Goal: Task Accomplishment & Management: Complete application form

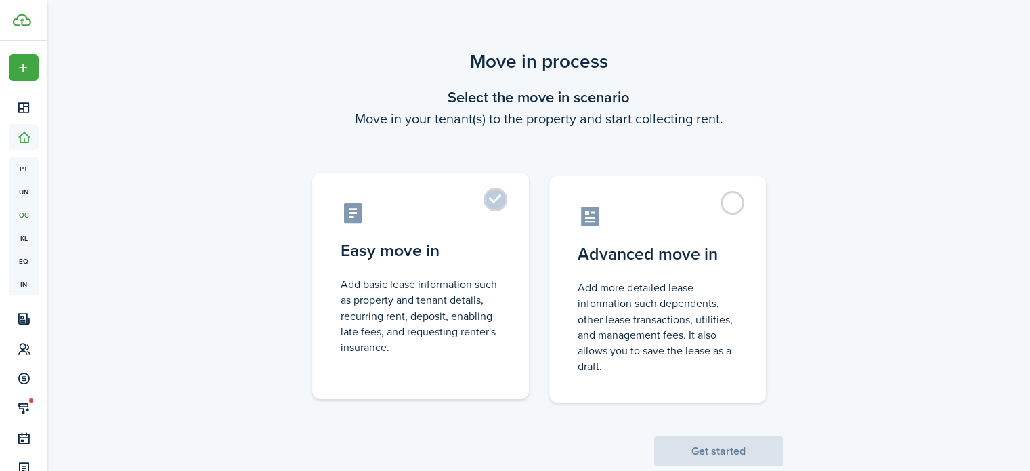
click at [493, 199] on label "Easy move in Add basic lease information such as property and tenant details, r…" at bounding box center [420, 286] width 217 height 226
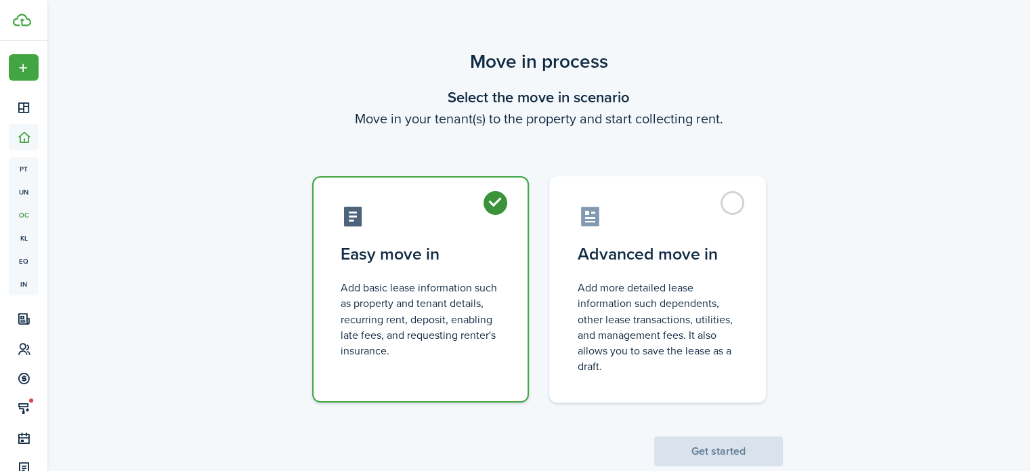
radio input "true"
click at [742, 452] on button "Get started" at bounding box center [718, 451] width 129 height 30
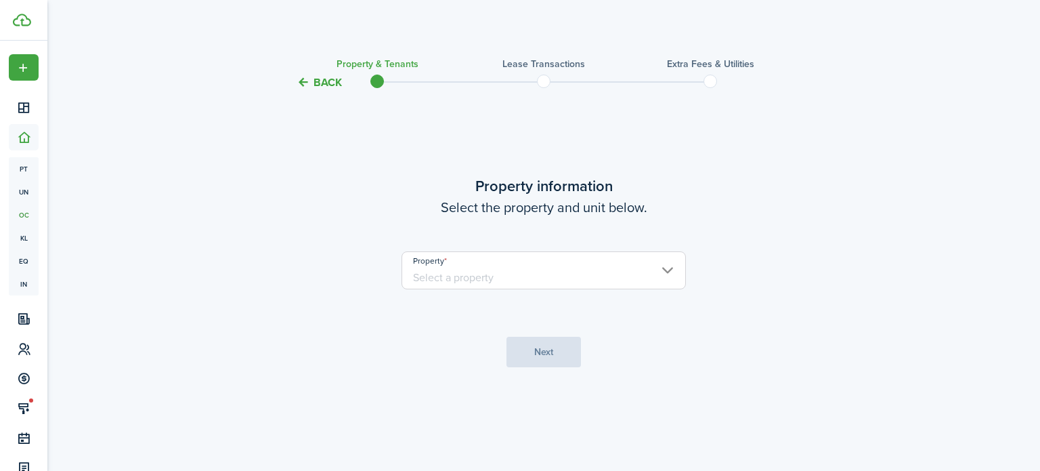
click at [541, 278] on input "Property" at bounding box center [544, 270] width 284 height 38
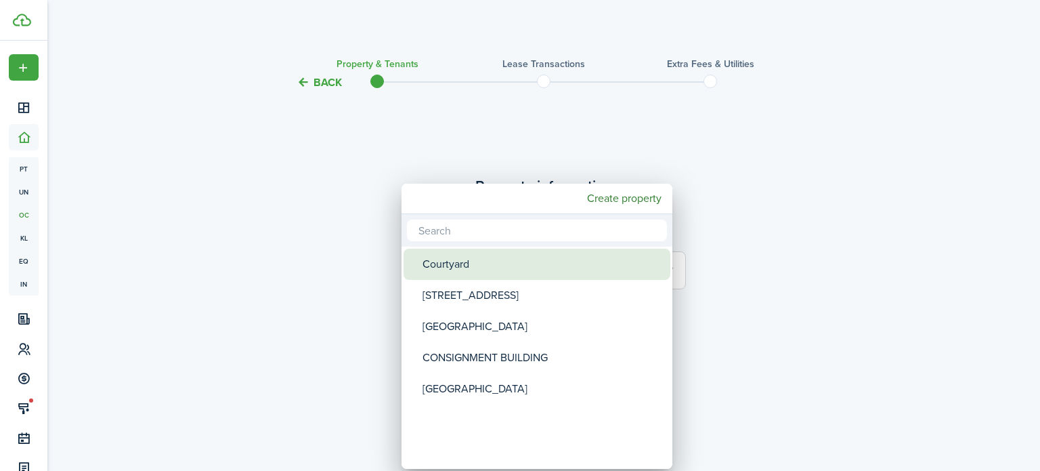
click at [521, 261] on div "Courtyard" at bounding box center [543, 264] width 240 height 31
type input "Courtyard"
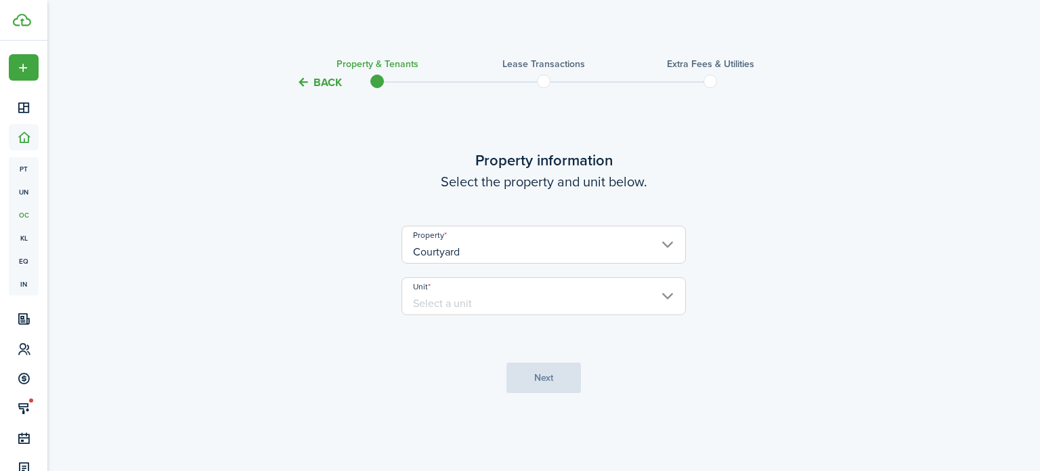
click at [533, 299] on input "Unit" at bounding box center [544, 296] width 284 height 38
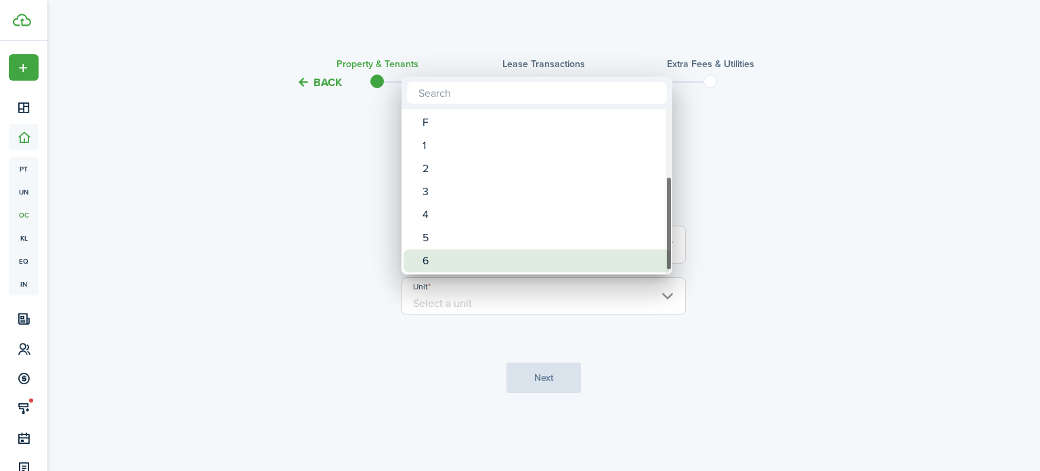
click at [439, 262] on div "6" at bounding box center [543, 260] width 240 height 23
type input "6"
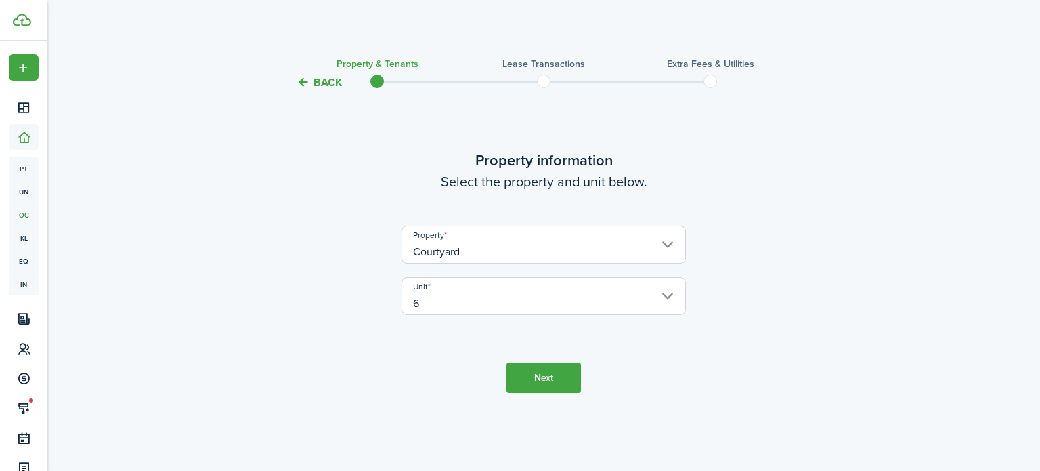
click at [536, 377] on button "Next" at bounding box center [544, 377] width 75 height 30
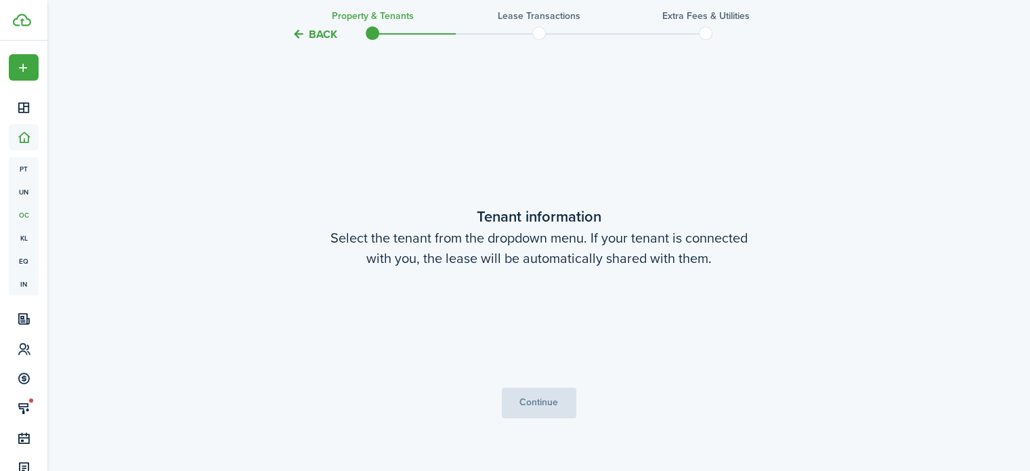
scroll to position [380, 0]
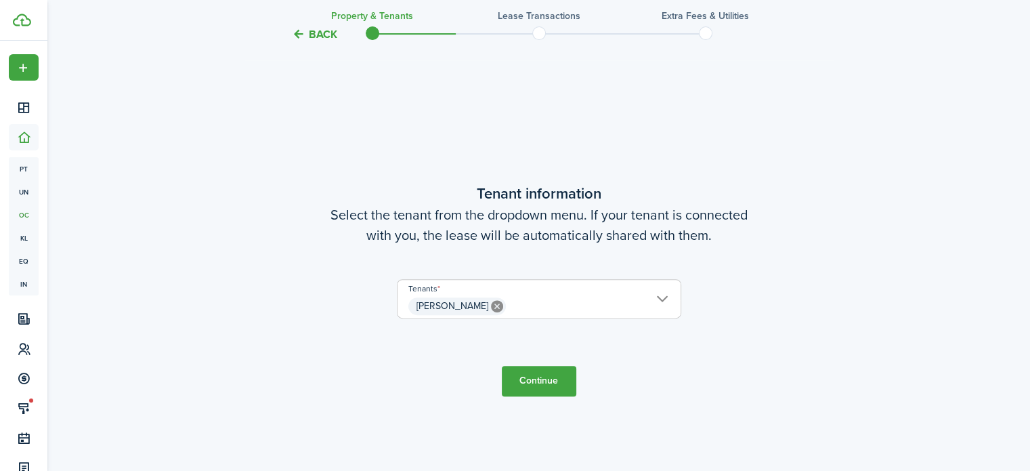
click at [549, 383] on button "Continue" at bounding box center [539, 381] width 75 height 30
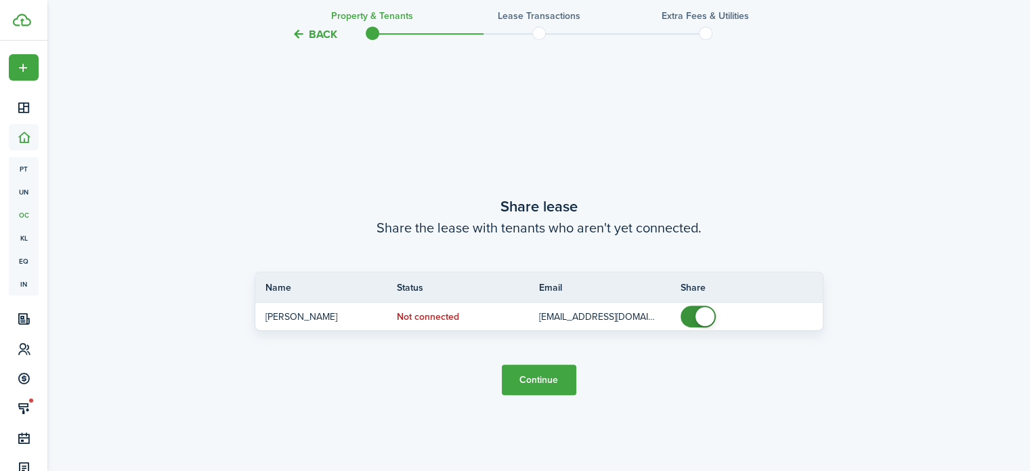
scroll to position [851, 0]
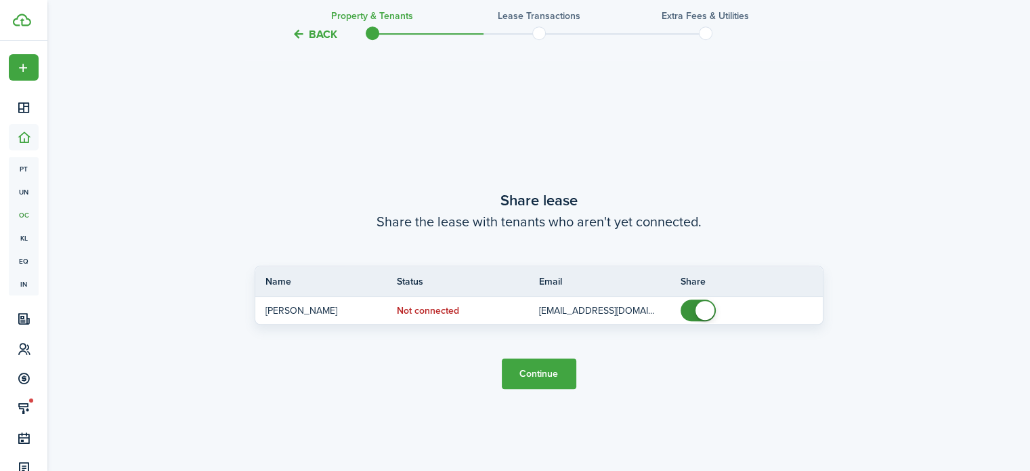
click at [540, 379] on button "Continue" at bounding box center [539, 373] width 75 height 30
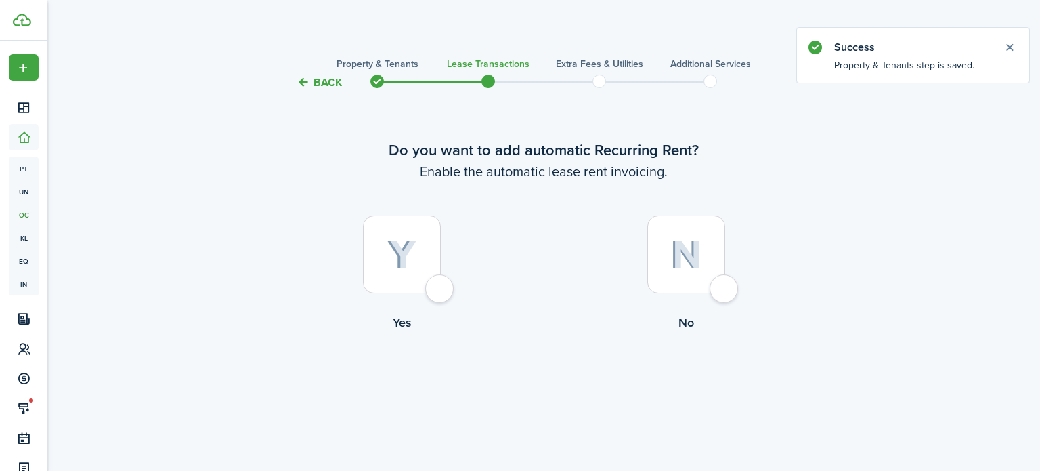
click at [409, 251] on img at bounding box center [402, 255] width 30 height 30
radio input "true"
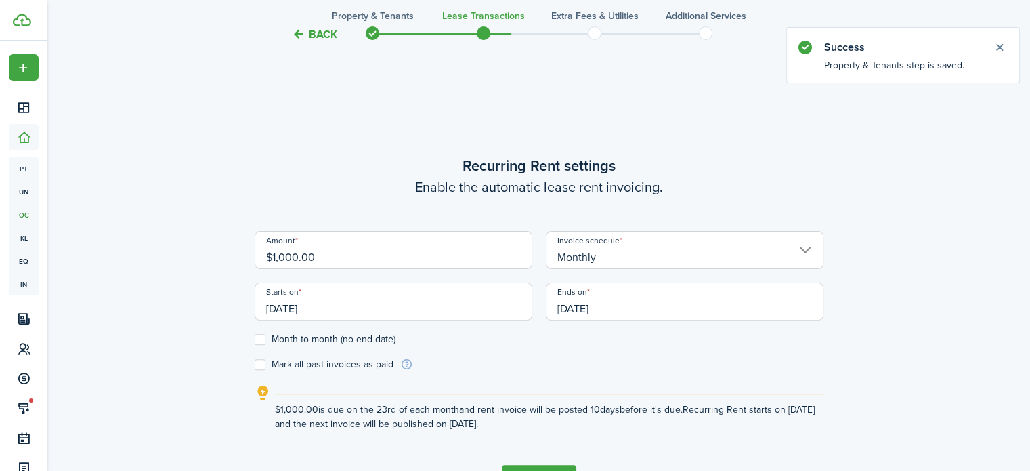
scroll to position [380, 0]
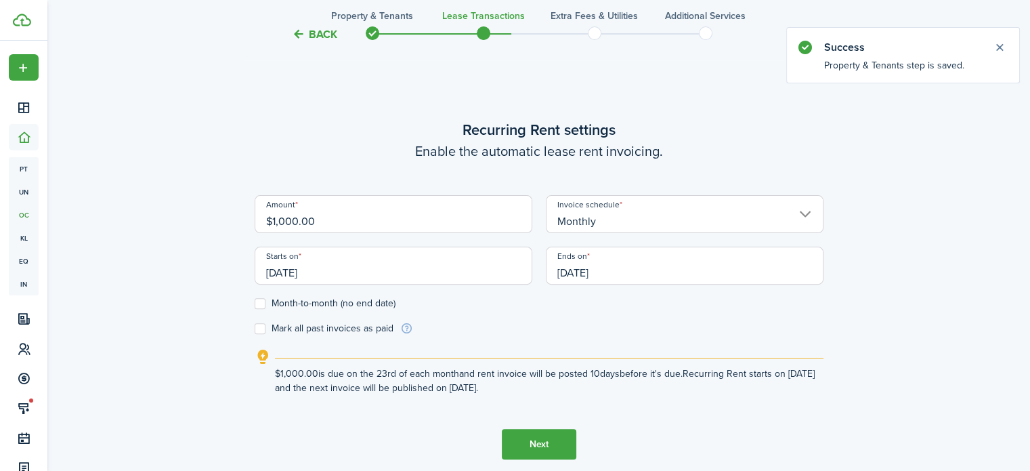
click at [289, 218] on input "$1,000.00" at bounding box center [394, 214] width 278 height 38
click at [620, 270] on input "[DATE]" at bounding box center [685, 266] width 278 height 38
type input "$1,150.00"
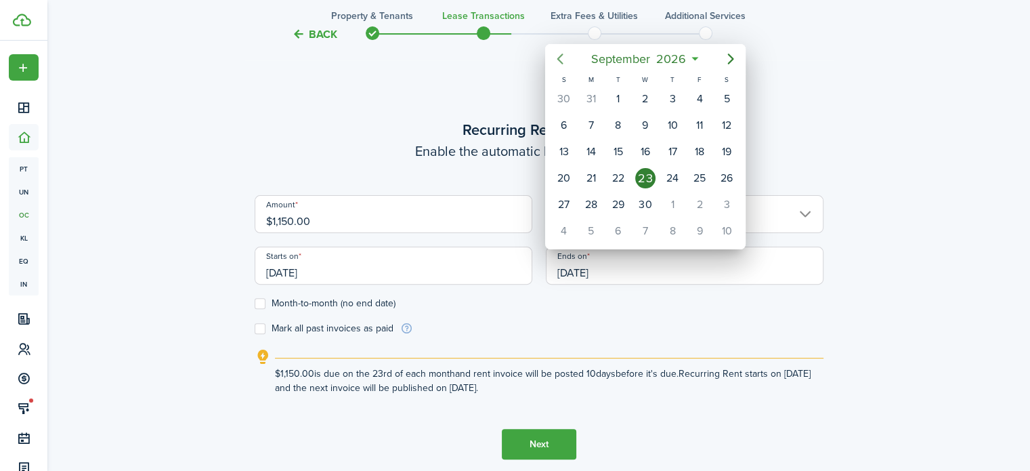
click at [559, 60] on icon "Previous page" at bounding box center [560, 59] width 6 height 11
click at [593, 223] on div "31" at bounding box center [591, 231] width 20 height 20
type input "[DATE]"
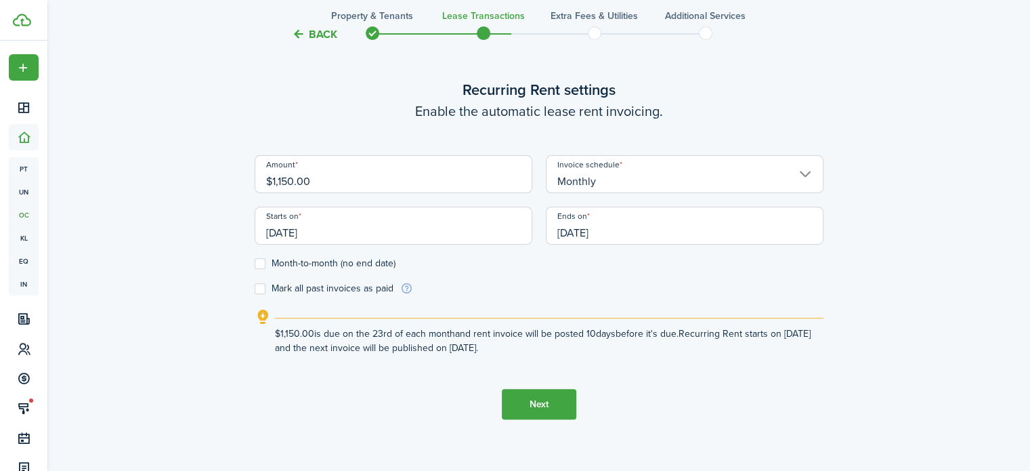
scroll to position [448, 0]
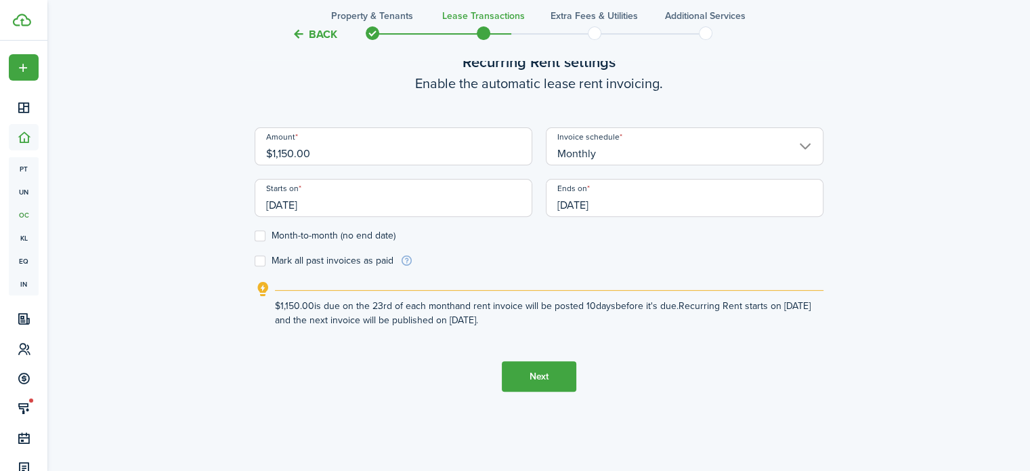
click at [258, 237] on label "Month-to-month (no end date)" at bounding box center [325, 235] width 141 height 11
click at [255, 236] on input "Month-to-month (no end date)" at bounding box center [254, 236] width 1 height 1
checkbox input "true"
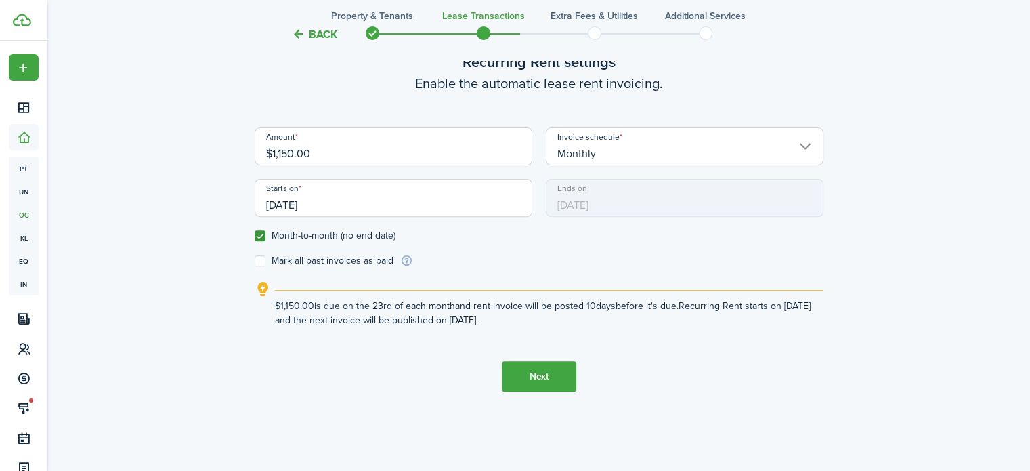
click at [547, 377] on button "Next" at bounding box center [539, 376] width 75 height 30
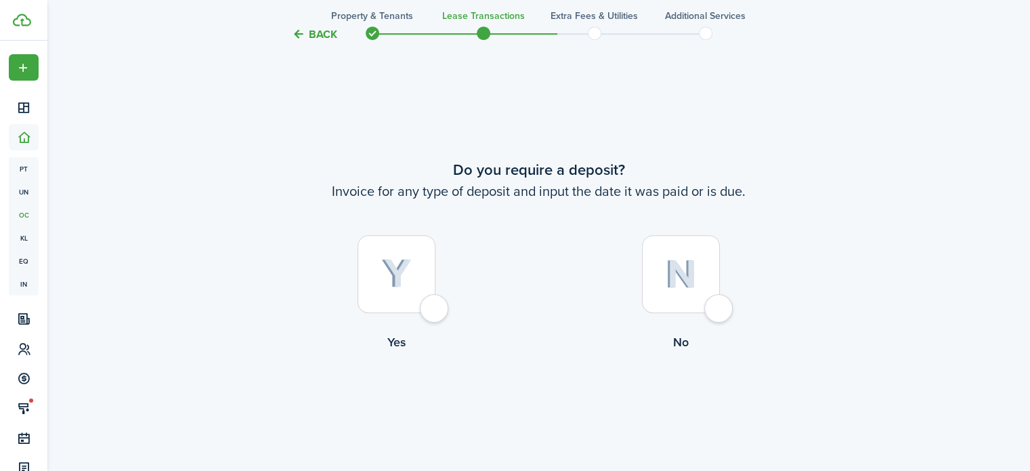
scroll to position [851, 0]
click at [401, 284] on img at bounding box center [396, 272] width 30 height 30
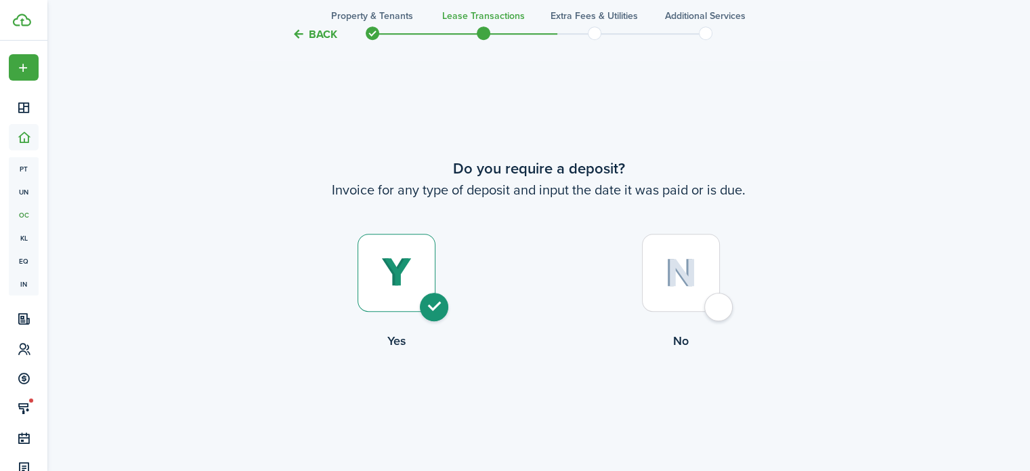
radio input "true"
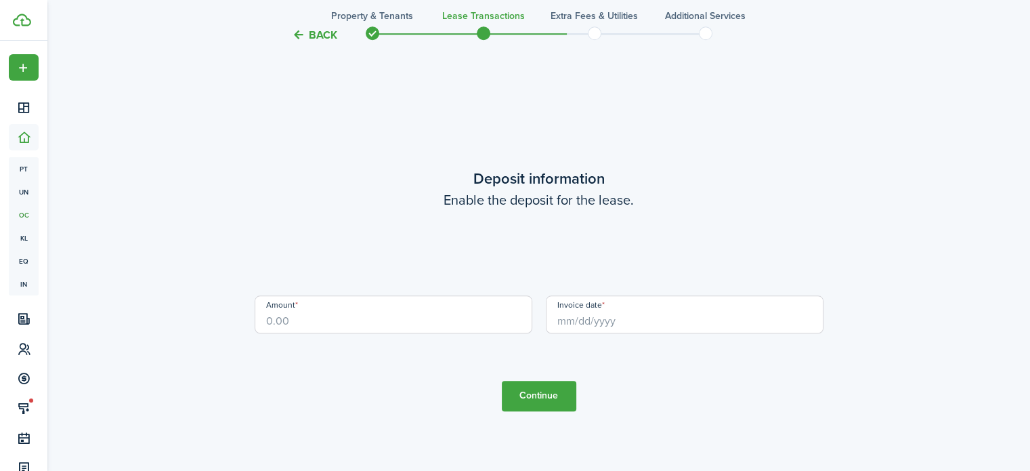
scroll to position [1322, 0]
drag, startPoint x: 439, startPoint y: 305, endPoint x: 498, endPoint y: 292, distance: 60.5
click at [439, 305] on input "Amount" at bounding box center [394, 314] width 278 height 38
click at [719, 310] on input "Invoice date" at bounding box center [685, 314] width 278 height 38
type input "$1,150.00"
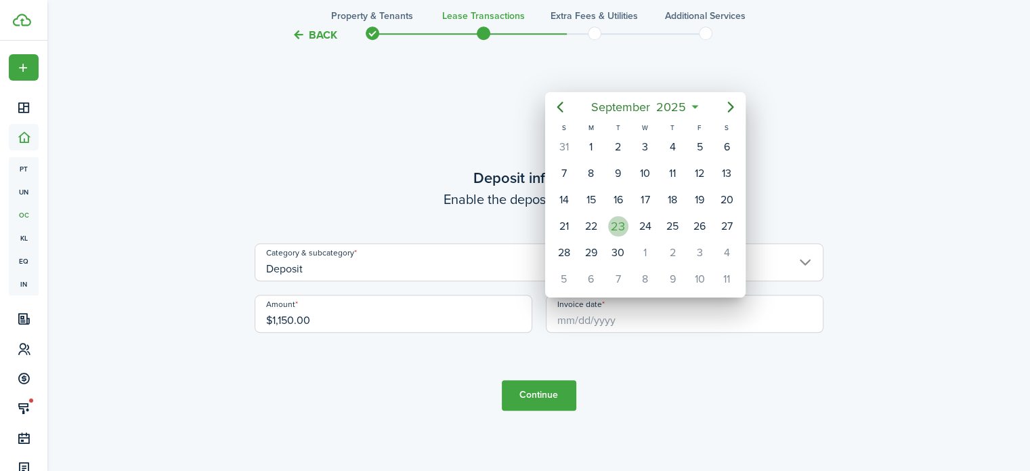
click at [620, 228] on div "23" at bounding box center [618, 226] width 20 height 20
type input "[DATE]"
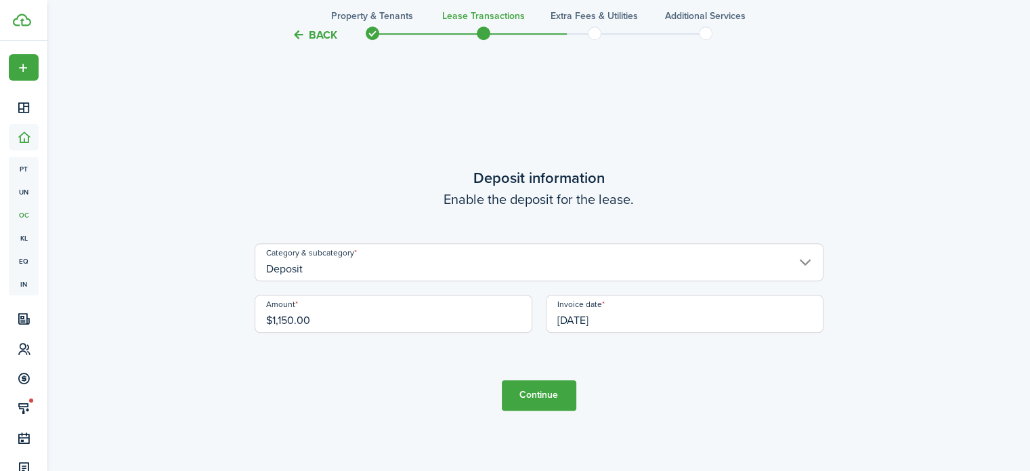
click at [558, 395] on button "Continue" at bounding box center [539, 395] width 75 height 30
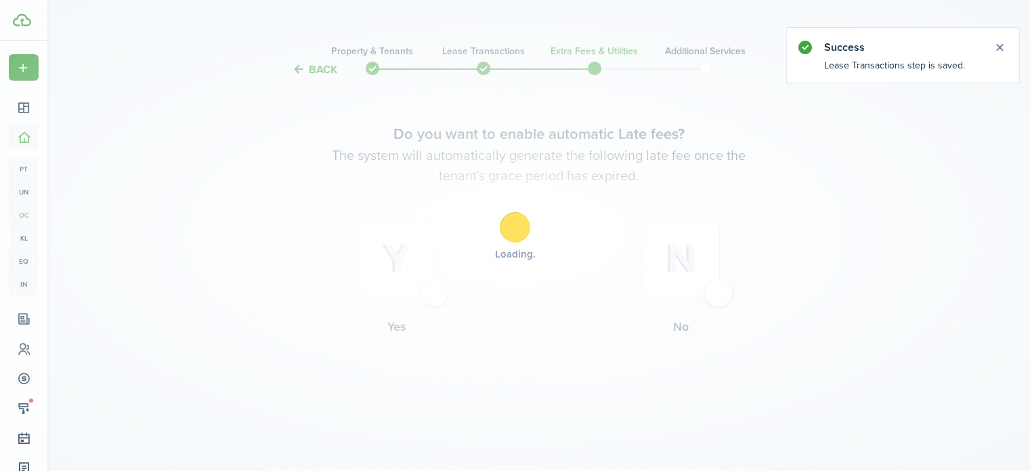
scroll to position [0, 0]
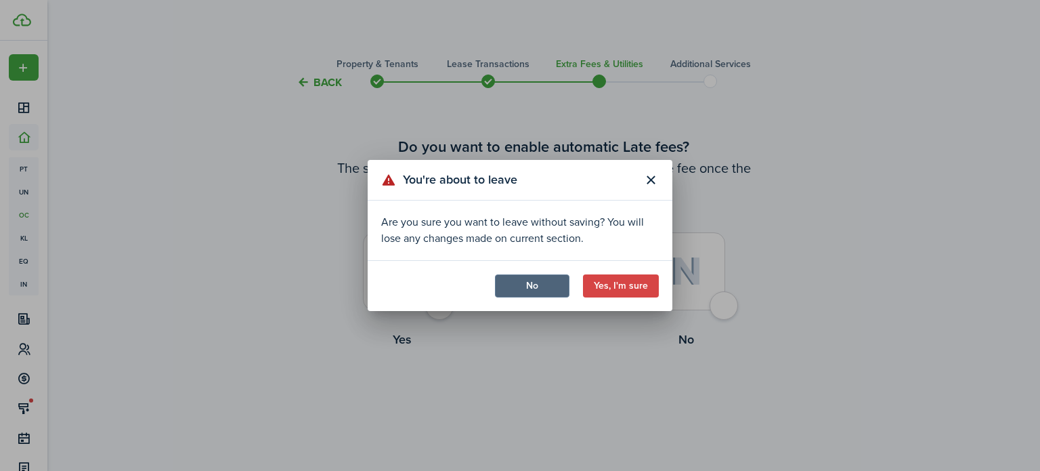
click at [530, 293] on button "No" at bounding box center [532, 285] width 75 height 23
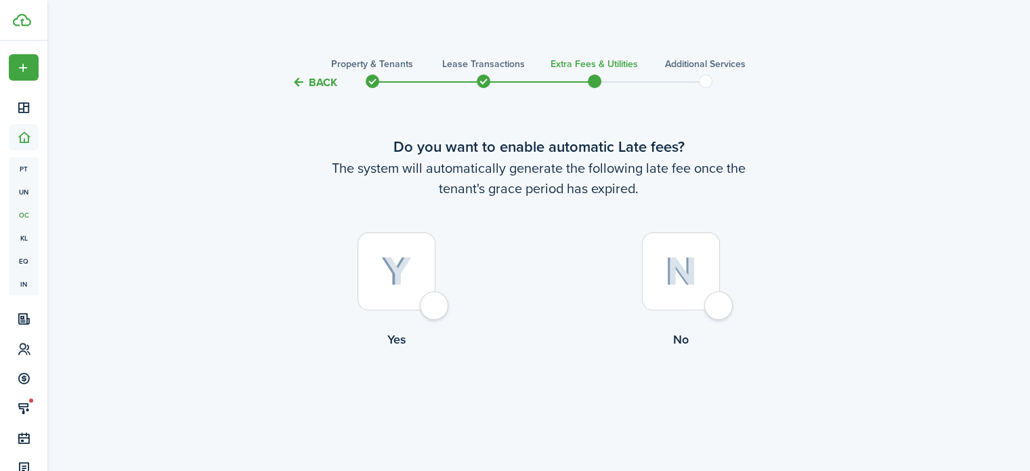
click at [401, 274] on img at bounding box center [396, 272] width 30 height 30
radio input "true"
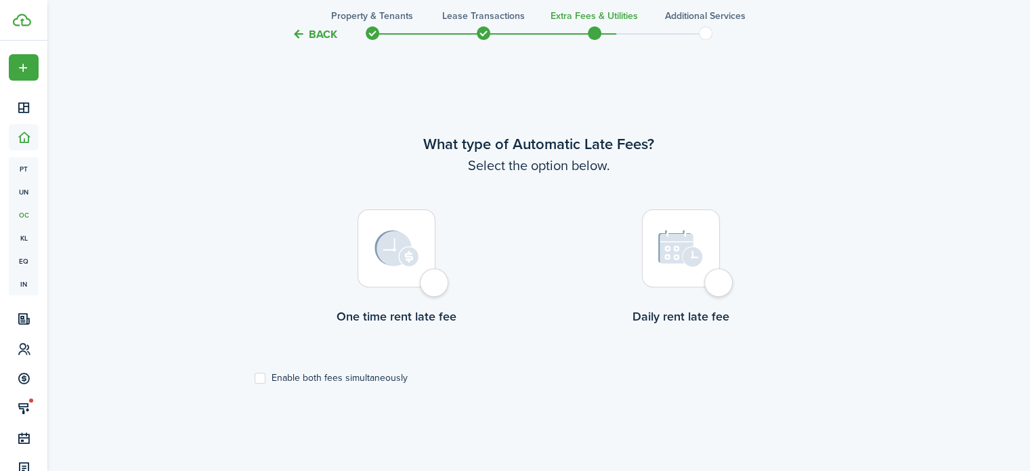
scroll to position [393, 0]
click at [404, 262] on img at bounding box center [397, 247] width 45 height 37
radio input "true"
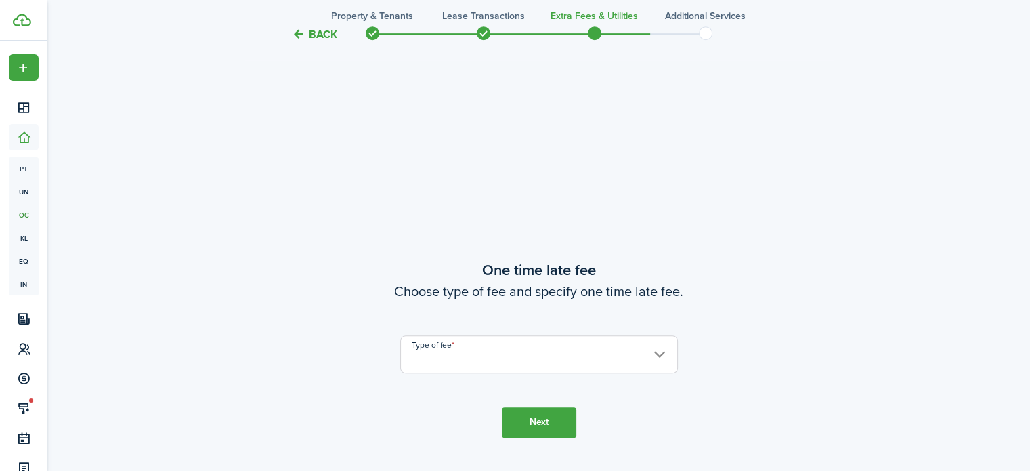
scroll to position [864, 0]
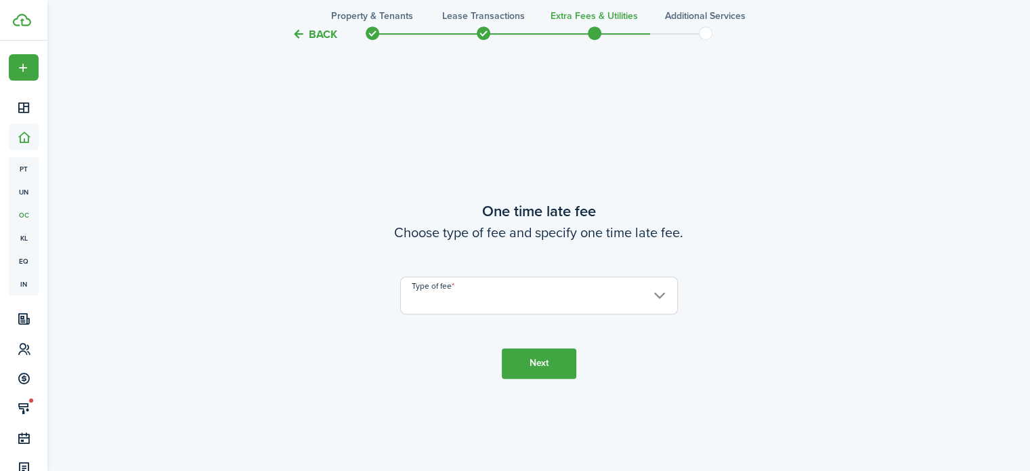
click at [461, 308] on input "Type of fee" at bounding box center [539, 295] width 278 height 38
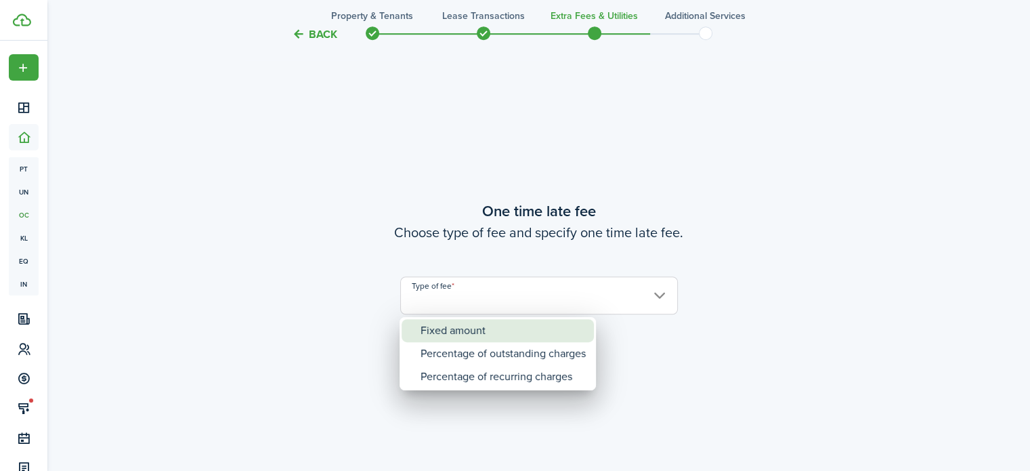
click at [465, 331] on div "Fixed amount" at bounding box center [503, 330] width 165 height 23
type input "Fixed amount"
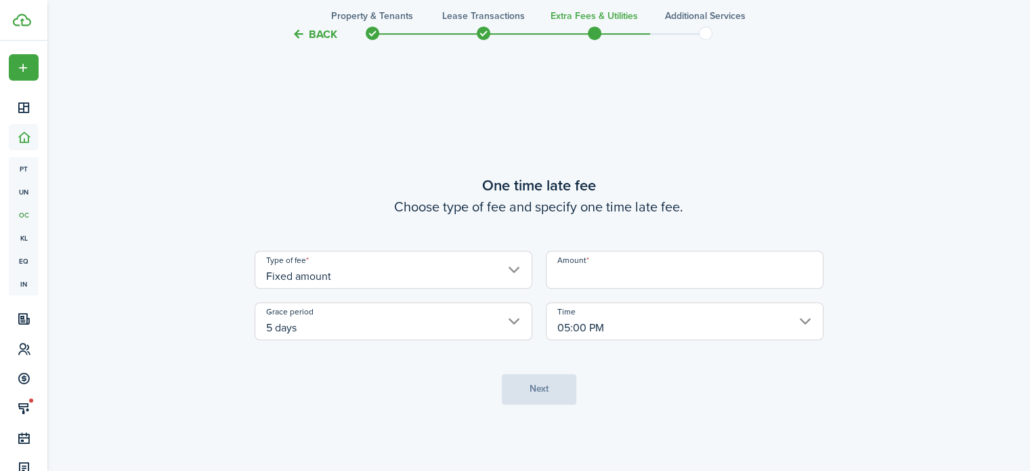
click at [515, 319] on input "5 days" at bounding box center [394, 321] width 278 height 38
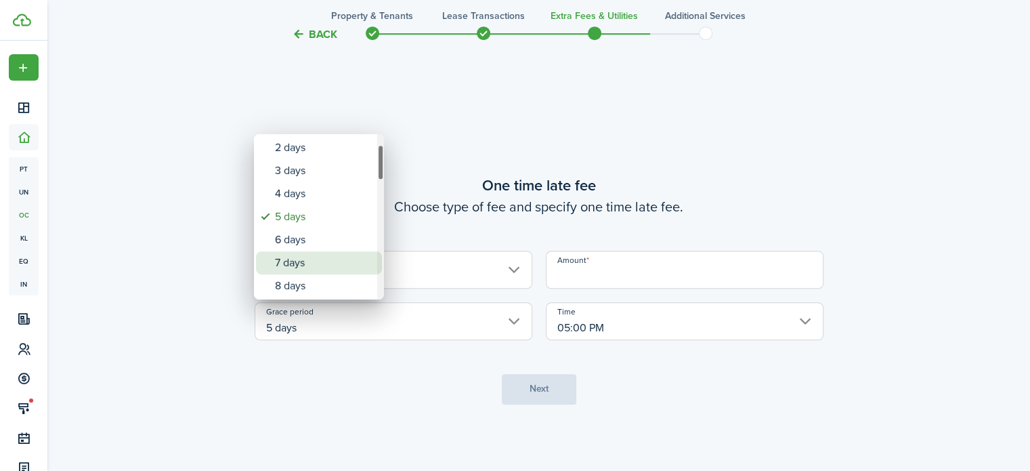
click at [299, 264] on div "7 days" at bounding box center [324, 262] width 99 height 23
type input "7 days"
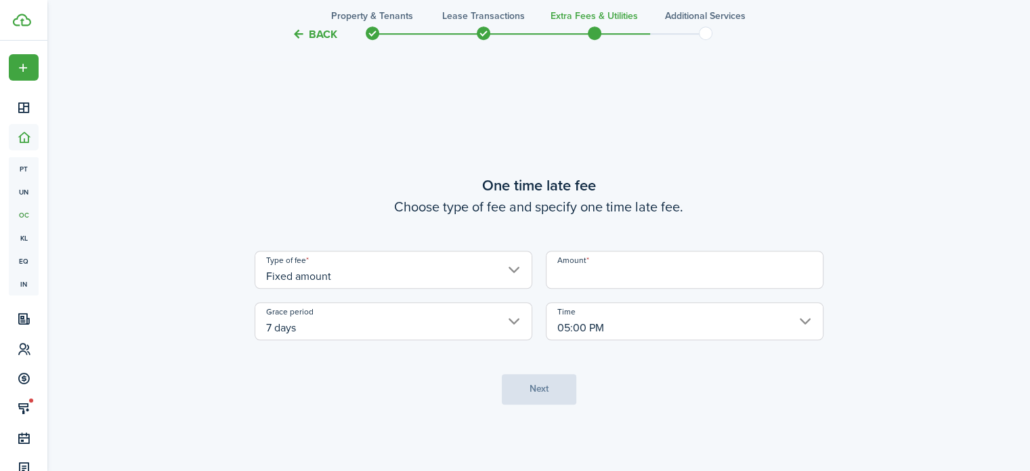
click at [604, 274] on input "Amount" at bounding box center [685, 270] width 278 height 38
type input "$50.00"
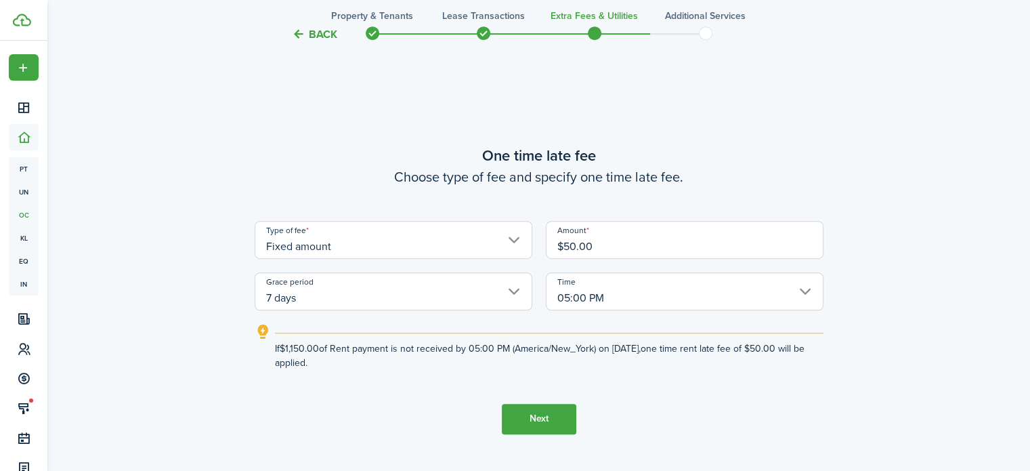
click at [538, 420] on button "Next" at bounding box center [539, 419] width 75 height 30
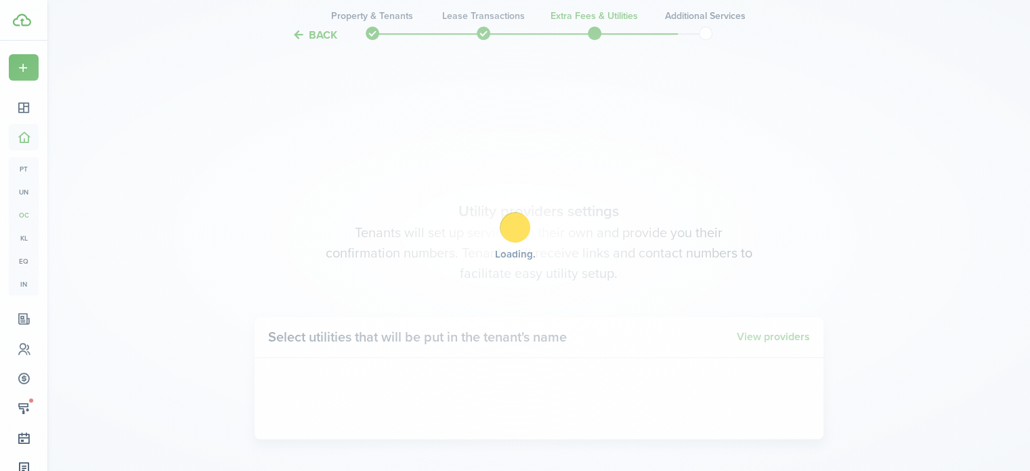
scroll to position [1334, 0]
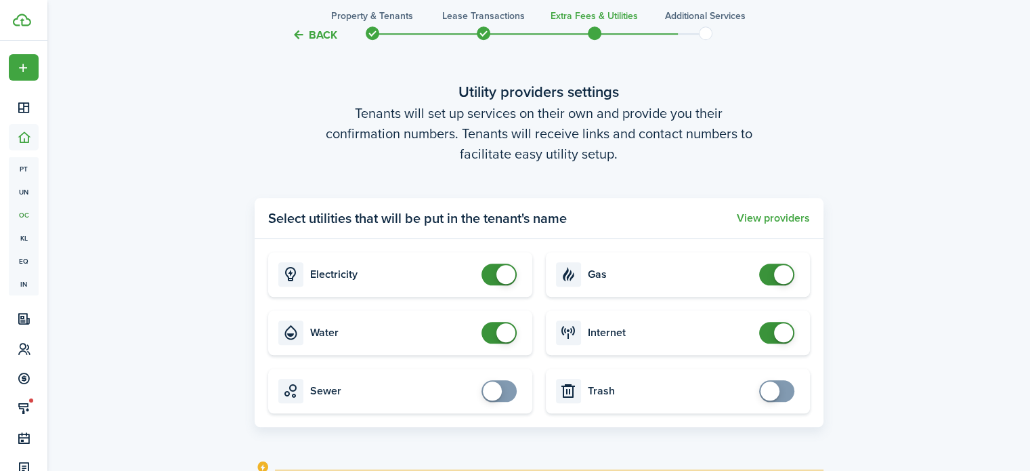
checkbox input "false"
click at [492, 337] on span at bounding box center [499, 333] width 14 height 22
checkbox input "false"
click at [770, 277] on span at bounding box center [777, 274] width 14 height 22
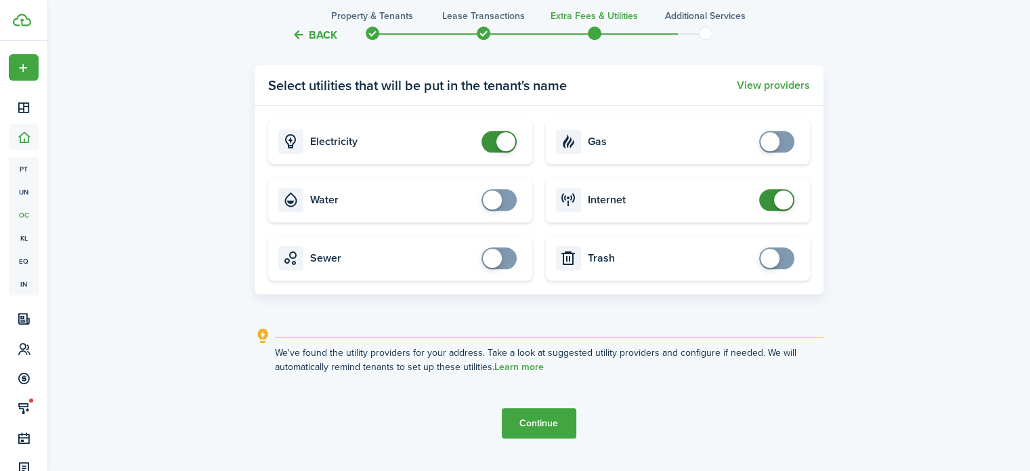
scroll to position [1470, 0]
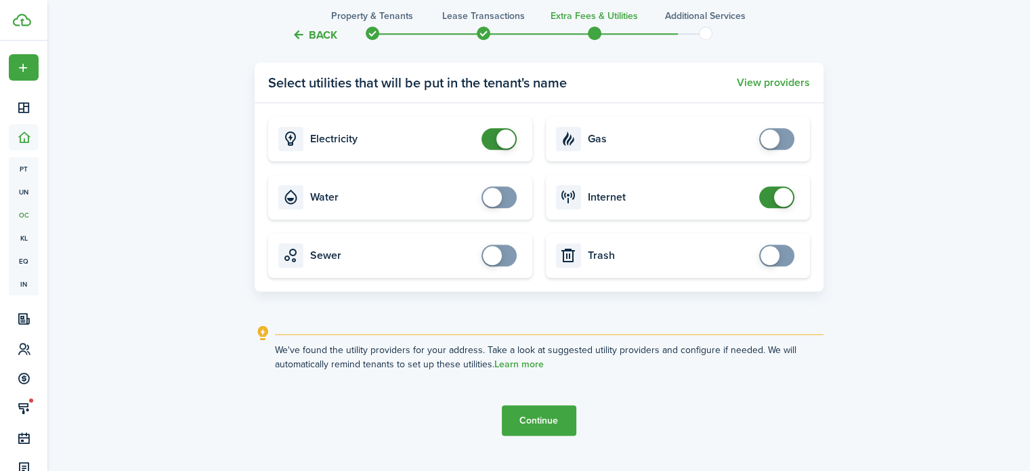
click at [539, 417] on button "Continue" at bounding box center [539, 420] width 75 height 30
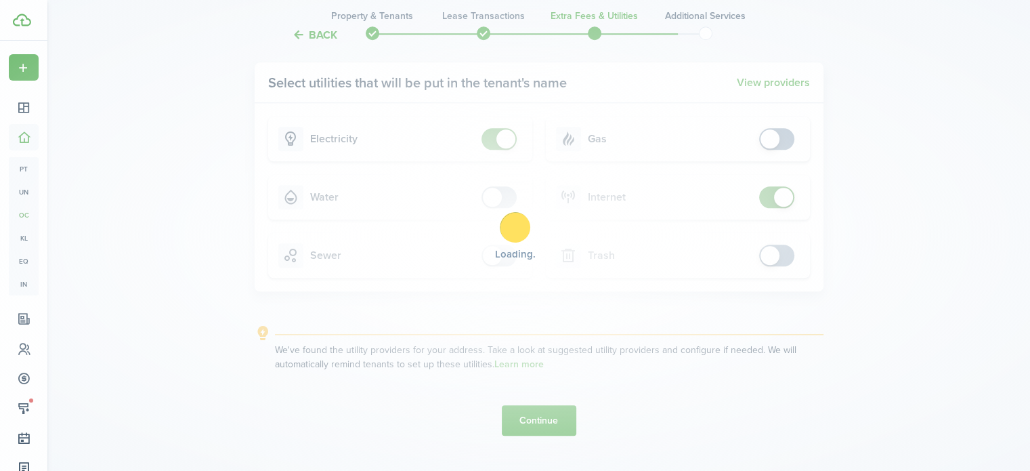
scroll to position [0, 0]
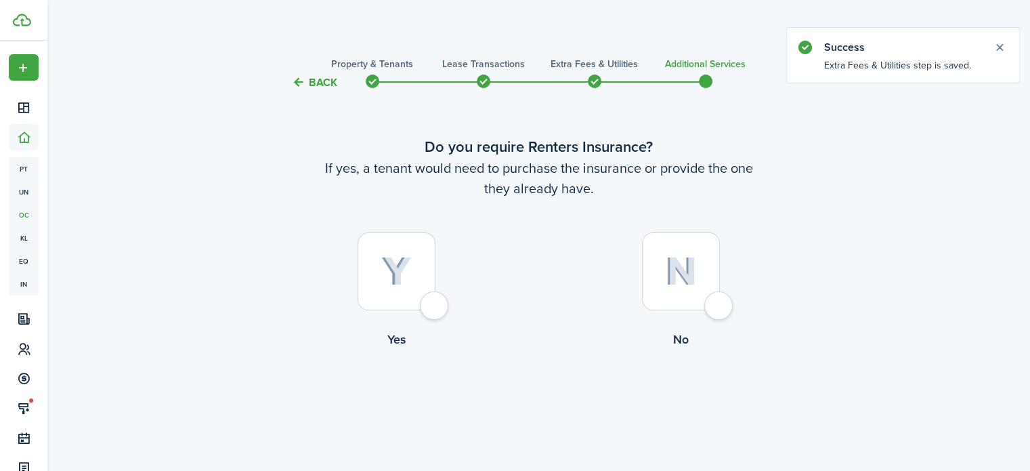
click at [674, 262] on img at bounding box center [681, 271] width 32 height 29
radio input "true"
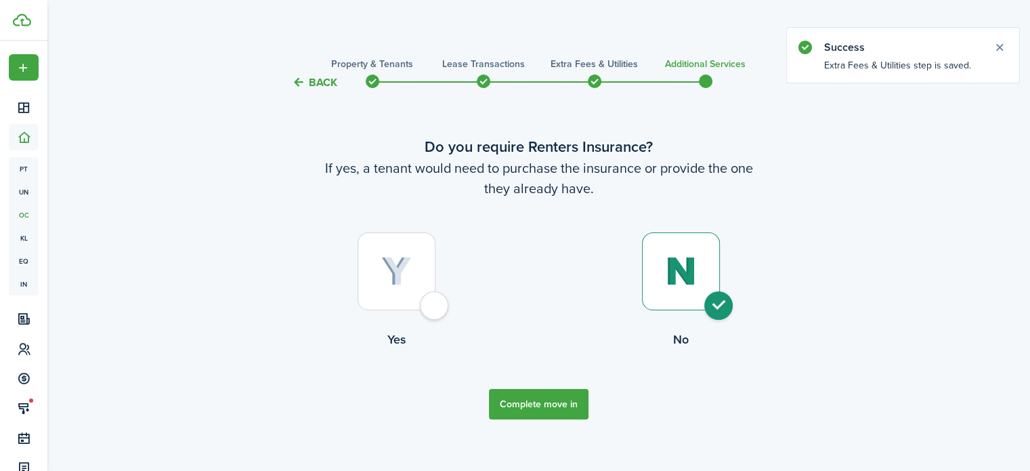
click at [558, 406] on button "Complete move in" at bounding box center [539, 404] width 100 height 30
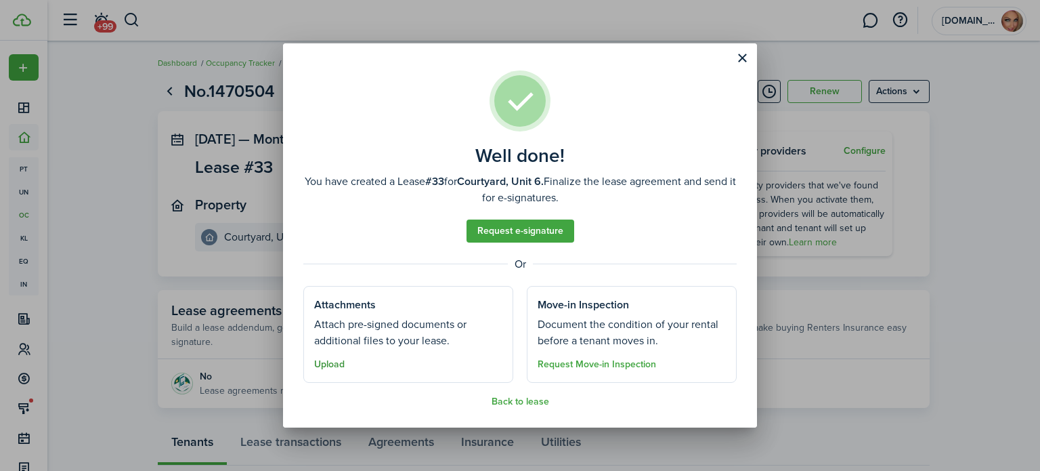
click at [341, 366] on button "Upload" at bounding box center [329, 364] width 30 height 11
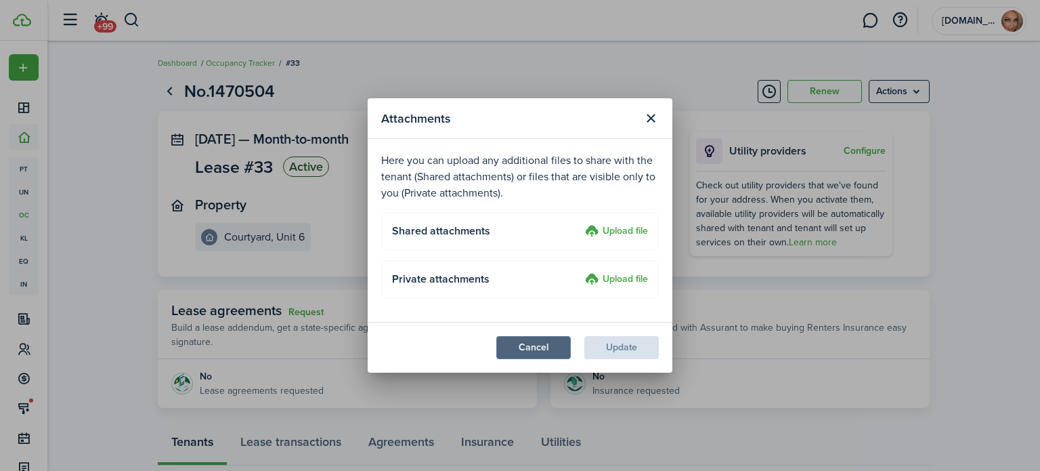
click at [541, 352] on button "Cancel" at bounding box center [533, 347] width 75 height 23
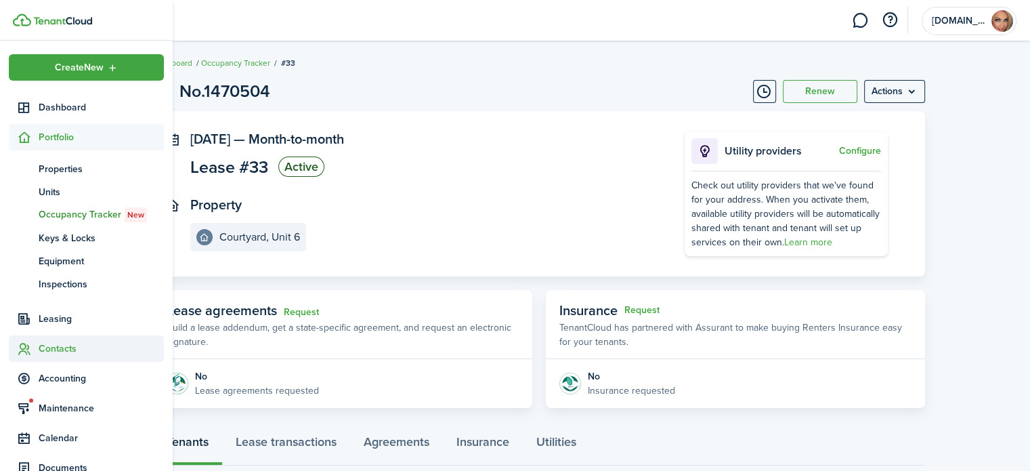
click at [70, 349] on span "Contacts" at bounding box center [101, 348] width 125 height 14
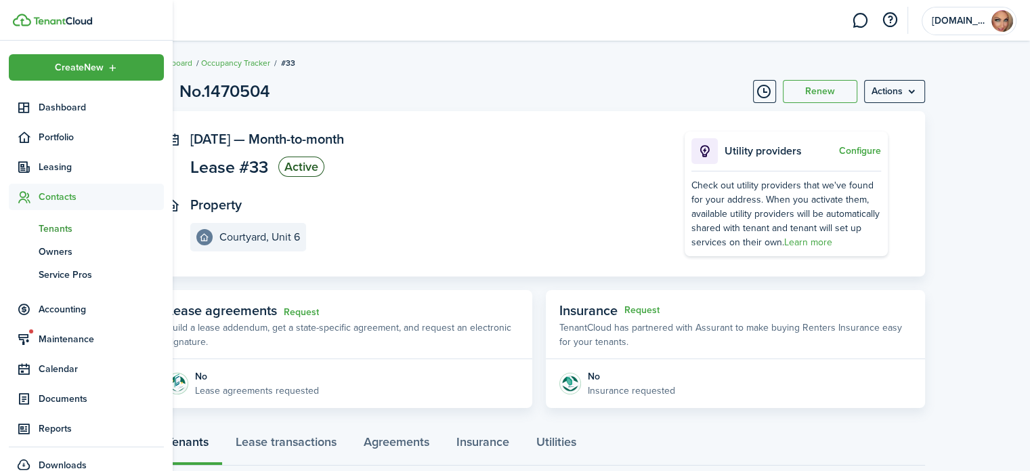
click at [77, 225] on span "Tenants" at bounding box center [101, 228] width 125 height 14
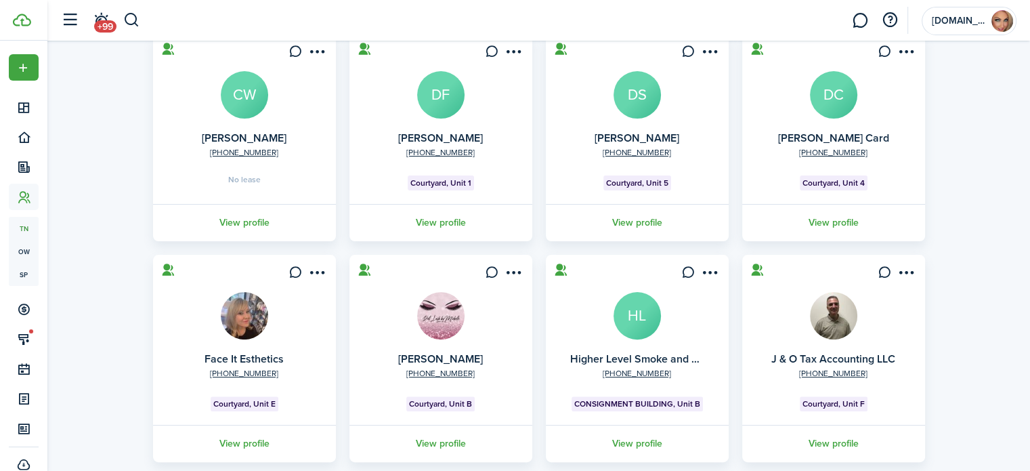
scroll to position [415, 0]
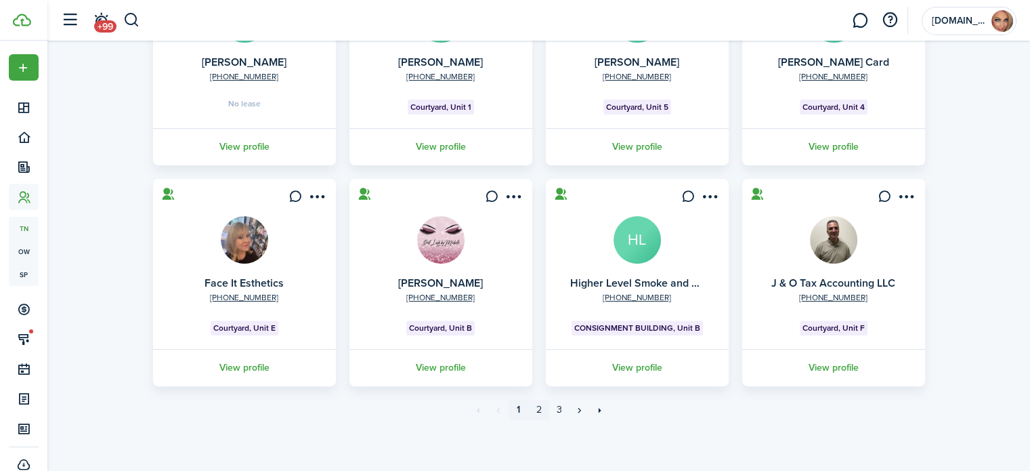
click at [539, 411] on link "2" at bounding box center [539, 410] width 20 height 20
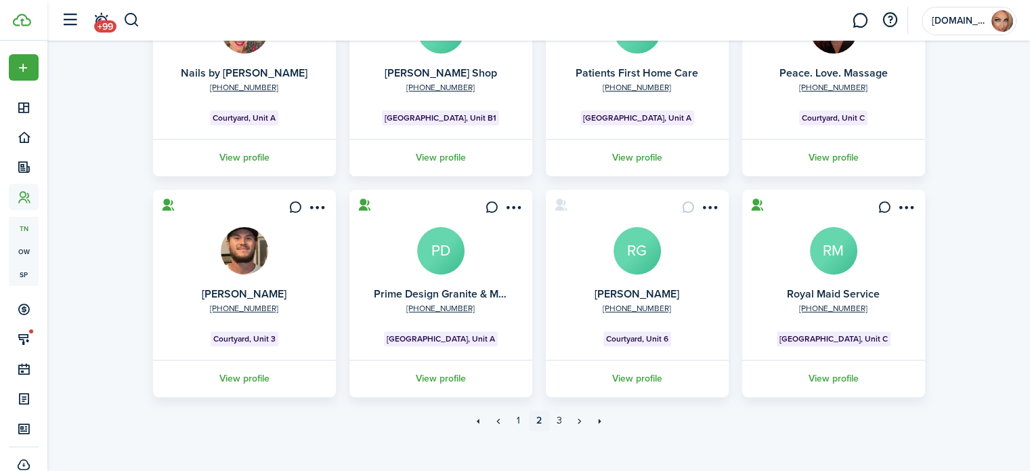
scroll to position [406, 0]
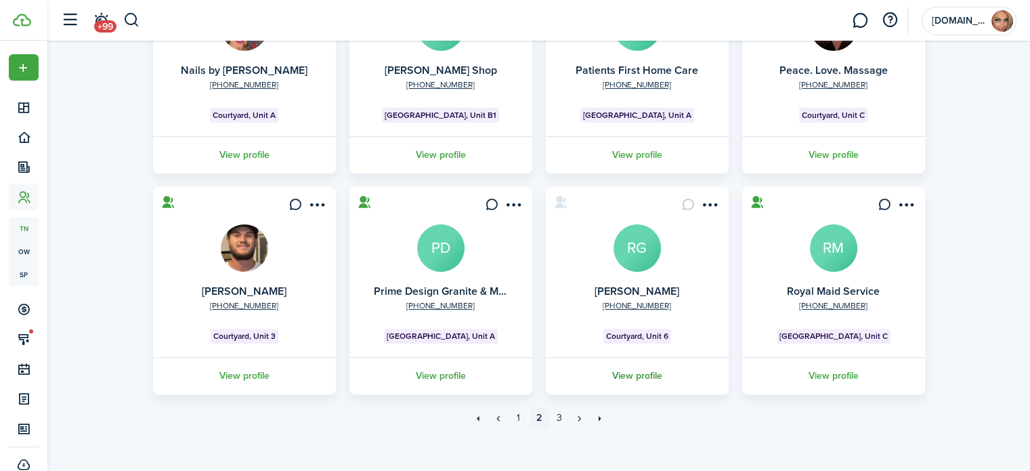
click at [653, 375] on link "View profile" at bounding box center [637, 375] width 187 height 37
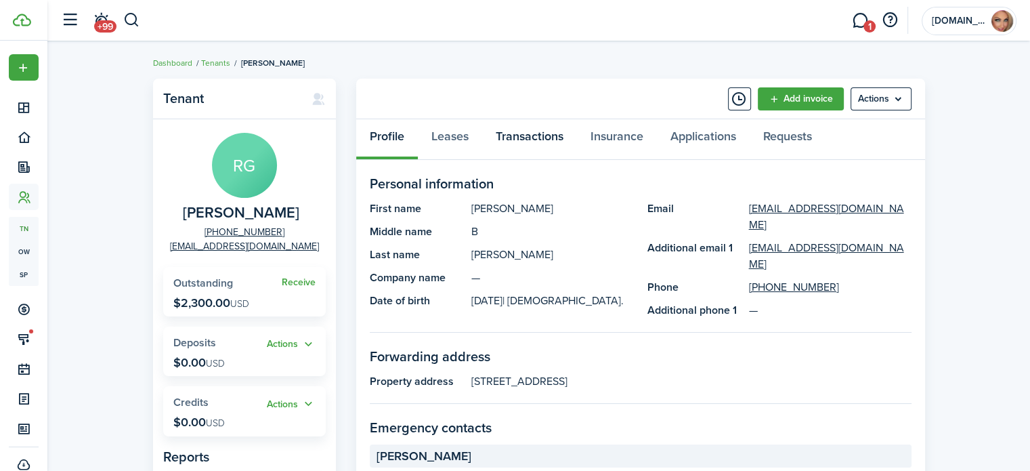
click at [530, 137] on link "Transactions" at bounding box center [529, 139] width 95 height 41
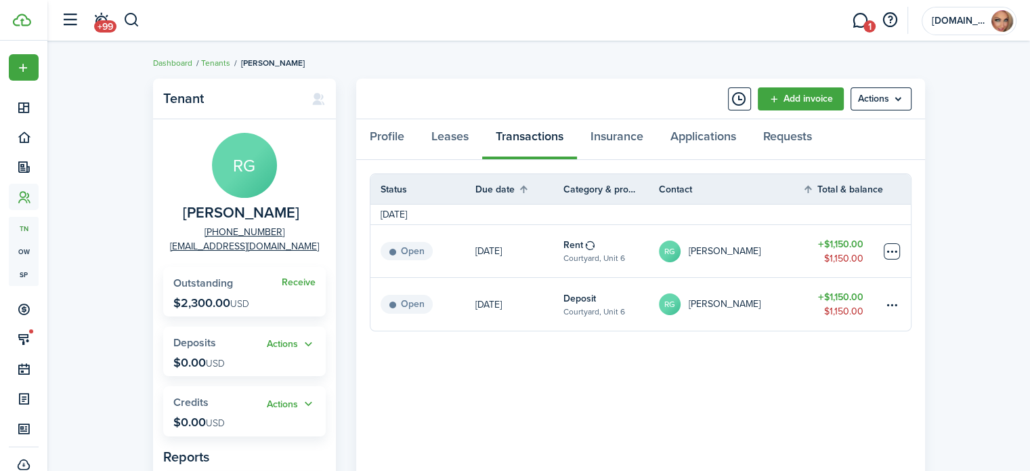
click at [895, 249] on table-menu-btn-icon at bounding box center [892, 251] width 16 height 16
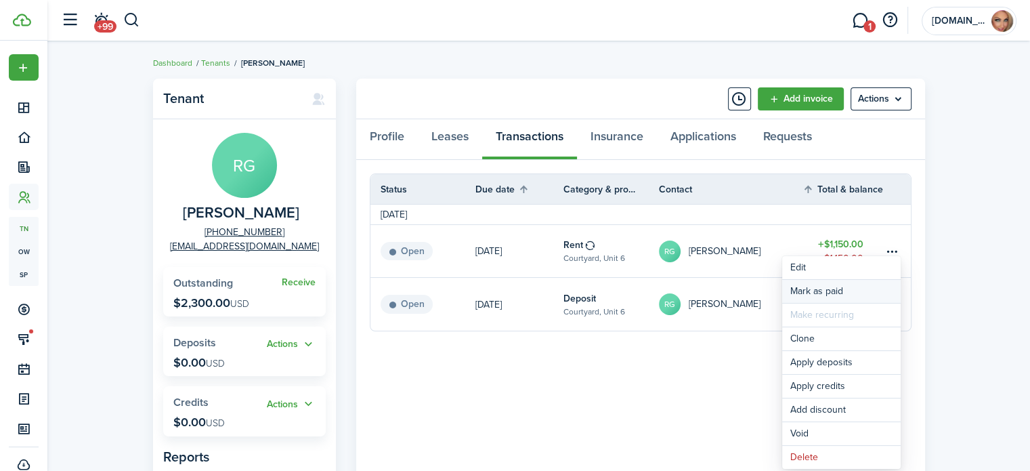
click at [830, 289] on link "Mark as paid" at bounding box center [841, 291] width 119 height 23
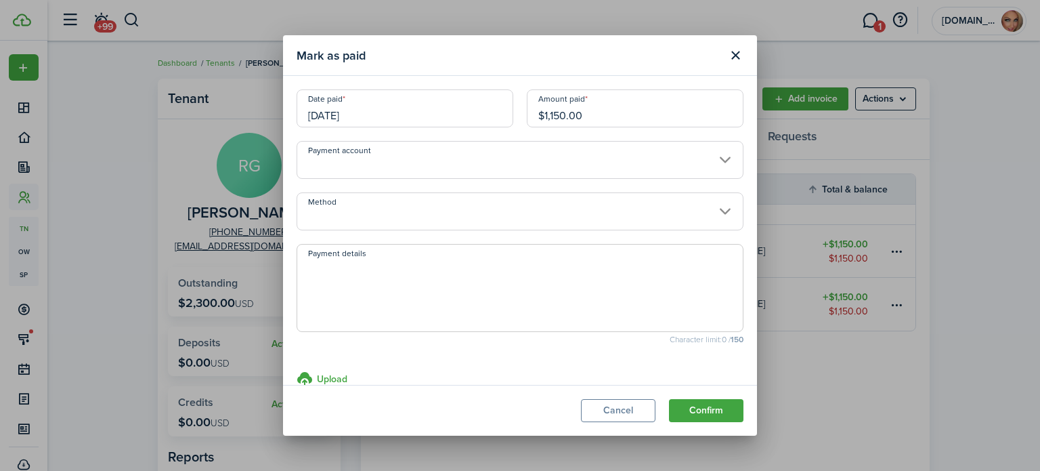
click at [574, 161] on input "Payment account" at bounding box center [520, 160] width 447 height 38
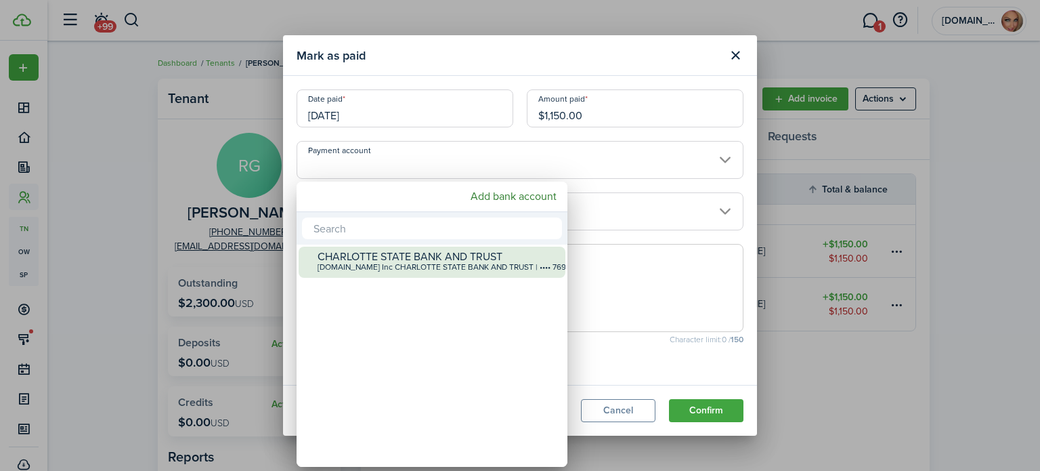
click at [513, 267] on div "[DOMAIN_NAME] Inc CHARLOTTE STATE BANK AND TRUST | •••• 7698" at bounding box center [438, 267] width 240 height 9
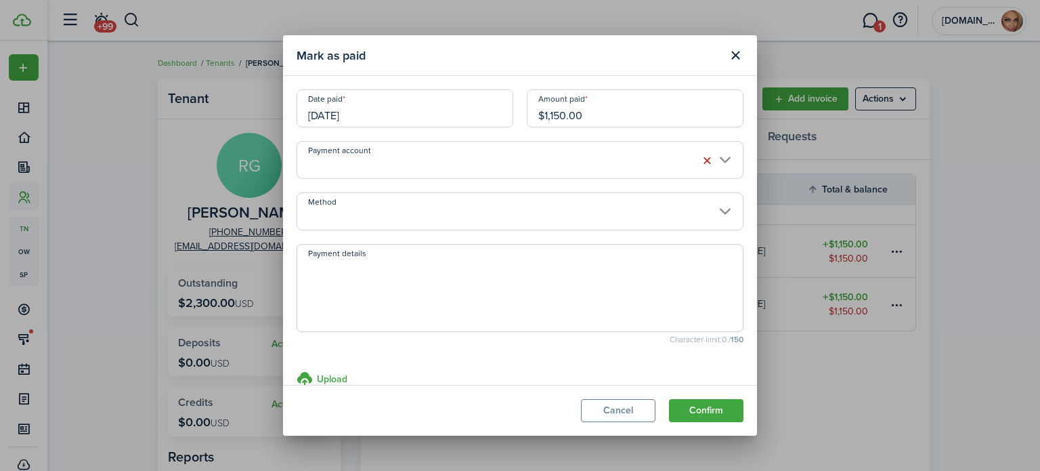
type input "•••• •••• •••• 7698"
click at [503, 207] on input "Method" at bounding box center [520, 211] width 447 height 38
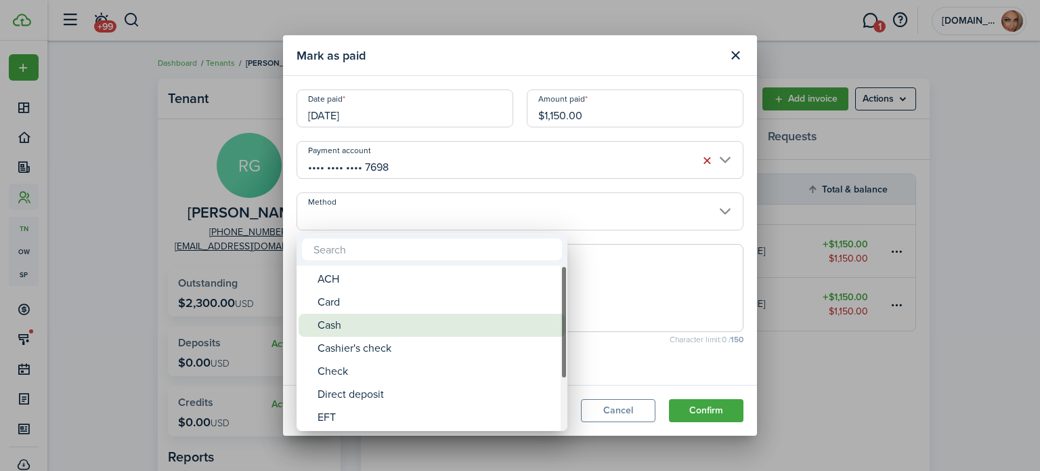
click at [480, 327] on div "Cash" at bounding box center [438, 325] width 240 height 23
type input "Cash"
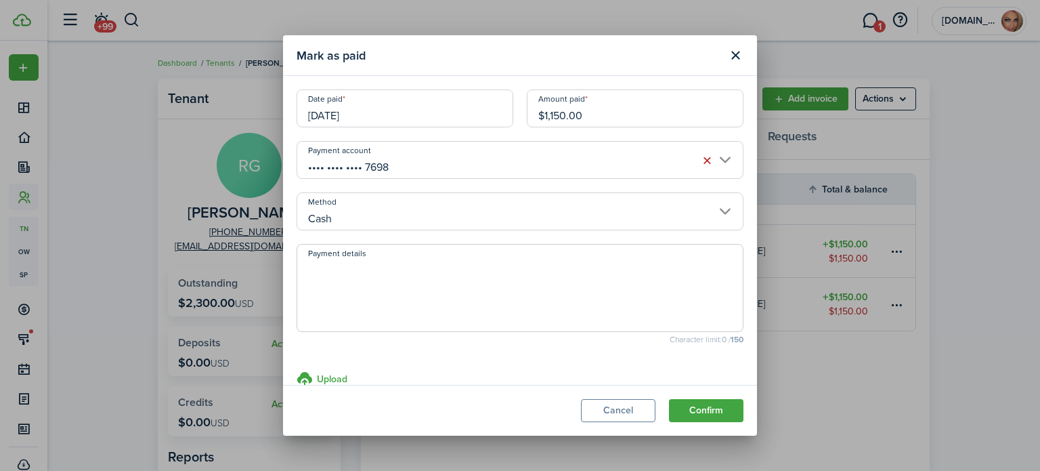
click at [478, 273] on textarea "Payment details" at bounding box center [520, 291] width 446 height 65
type textarea "Paid in Cash"
click at [708, 410] on button "Confirm" at bounding box center [706, 410] width 75 height 23
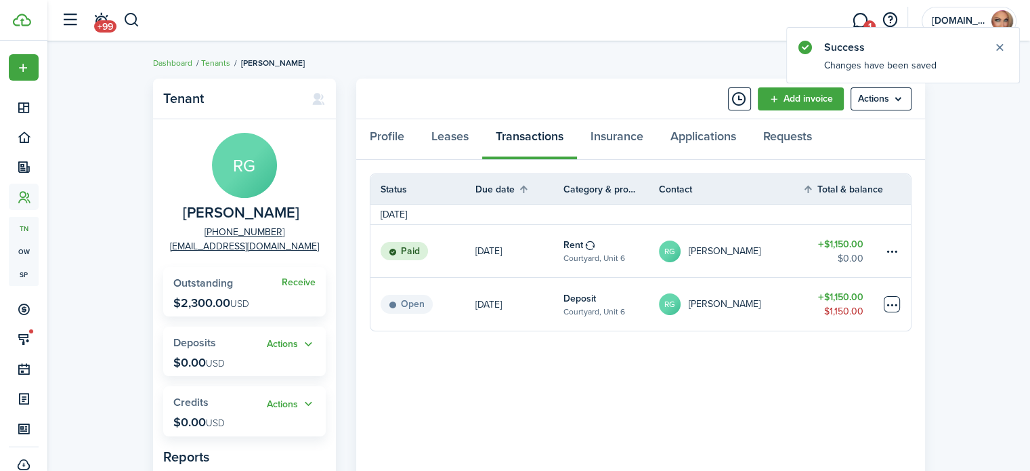
click at [895, 305] on table-menu-btn-icon at bounding box center [892, 304] width 16 height 16
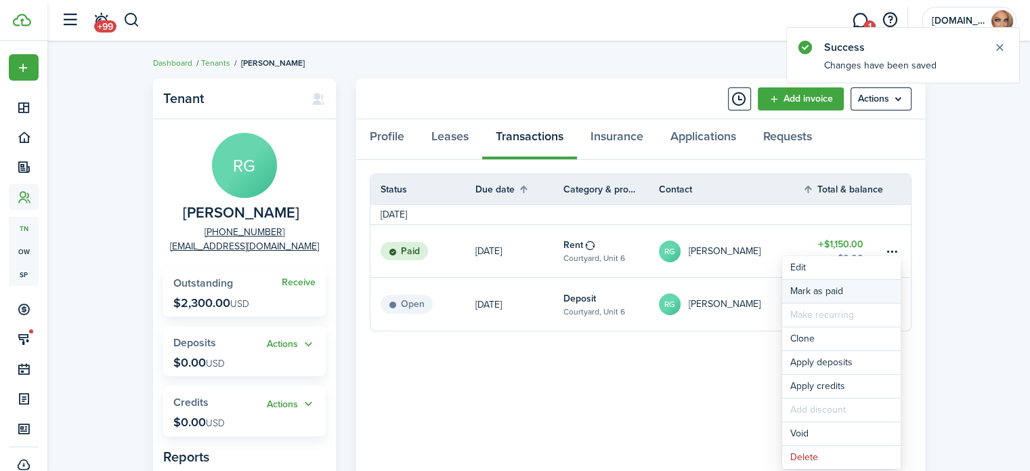
click at [808, 289] on link "Mark as paid" at bounding box center [841, 291] width 119 height 23
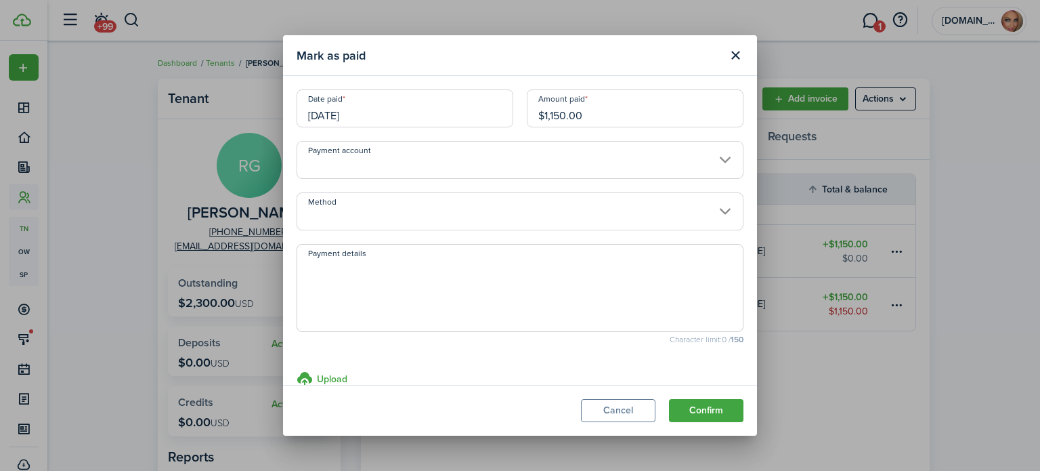
click at [568, 159] on input "Payment account" at bounding box center [520, 160] width 447 height 38
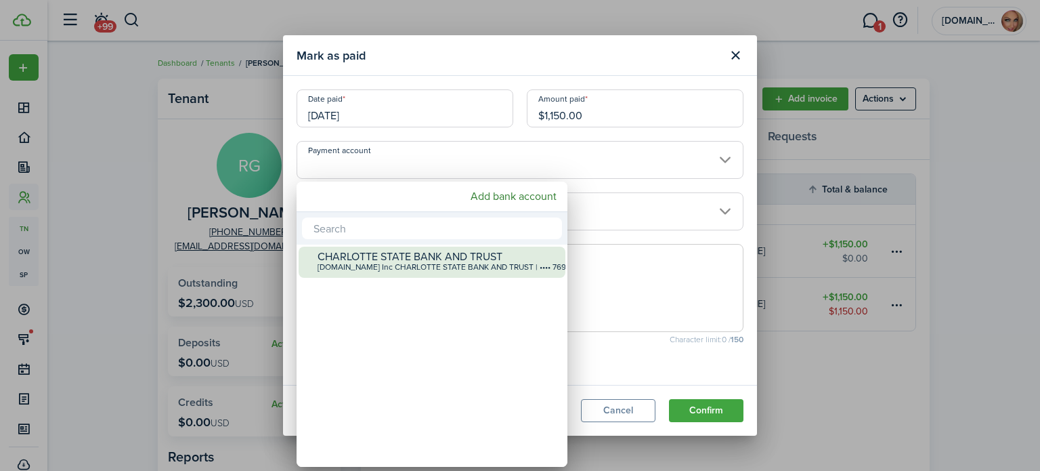
click at [501, 263] on div "[DOMAIN_NAME] Inc CHARLOTTE STATE BANK AND TRUST | •••• 7698" at bounding box center [438, 267] width 240 height 9
type input "•••• •••• •••• 7698"
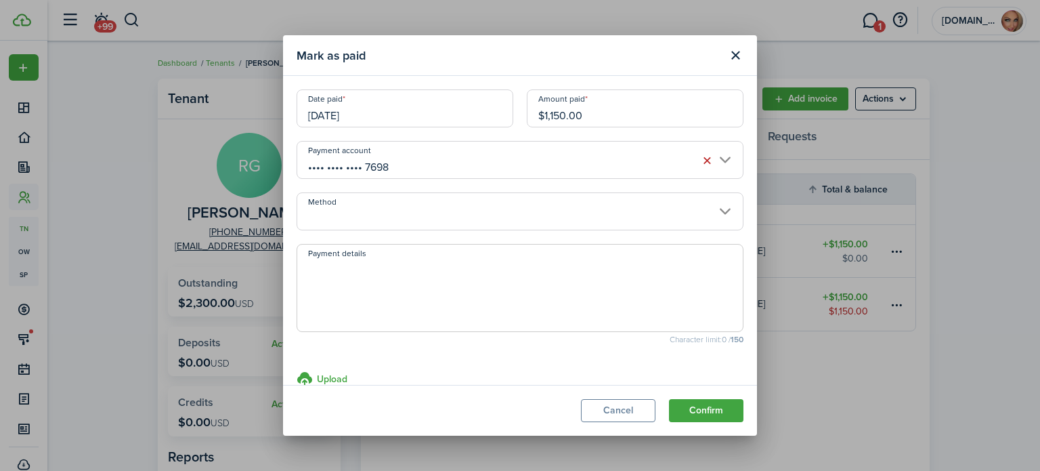
click at [493, 208] on input "Method" at bounding box center [520, 211] width 447 height 38
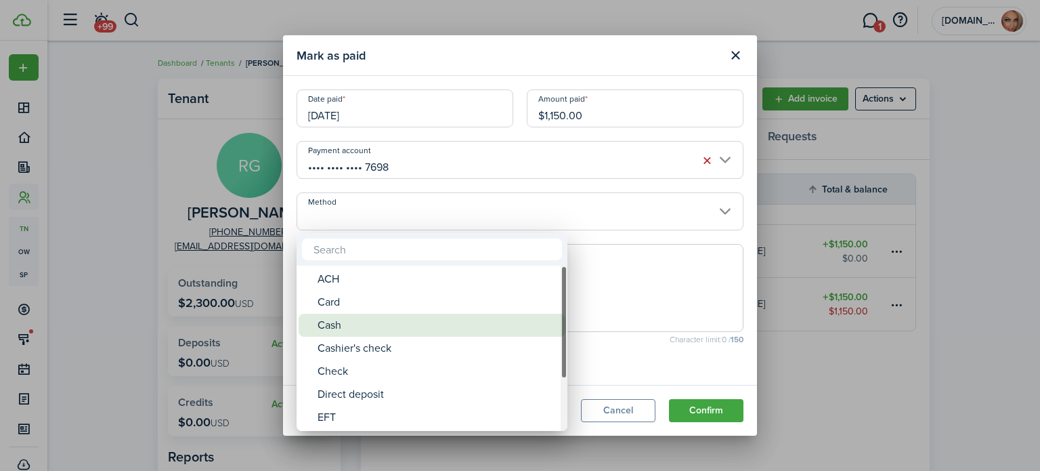
click at [469, 335] on div "Cash" at bounding box center [438, 325] width 240 height 23
type input "Cash"
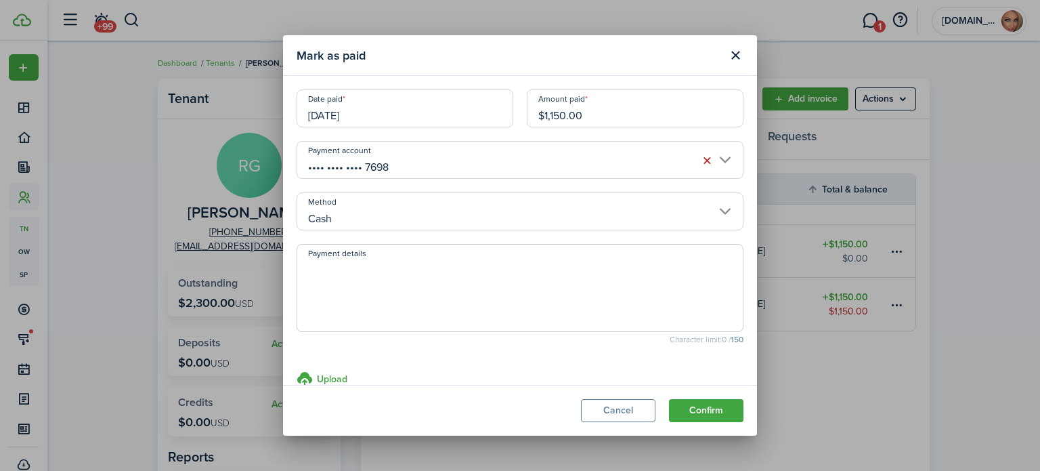
click at [478, 271] on textarea "Payment details" at bounding box center [520, 291] width 446 height 65
type textarea "Paid in Cash"
click at [713, 414] on button "Confirm" at bounding box center [706, 410] width 75 height 23
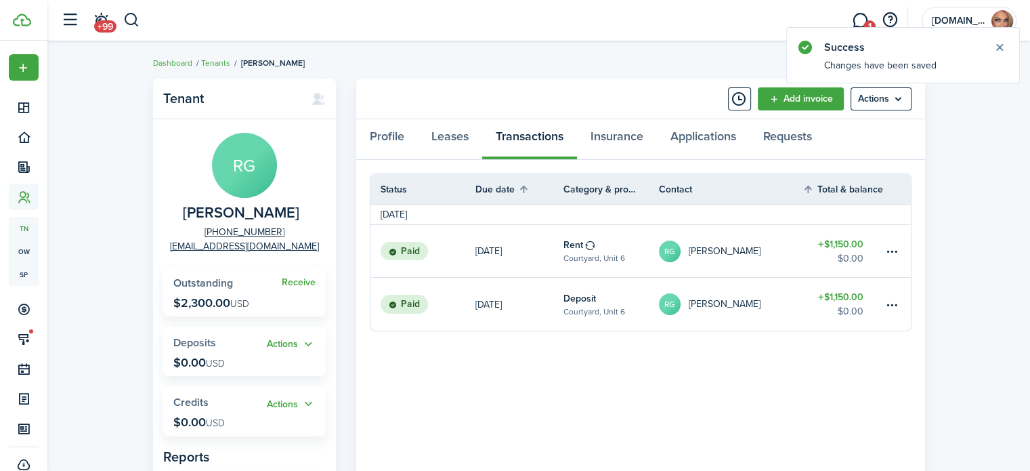
click at [736, 55] on breadcrumb "Dashboard Tenants [PERSON_NAME]" at bounding box center [539, 56] width 772 height 31
click at [390, 137] on link "Profile" at bounding box center [387, 139] width 62 height 41
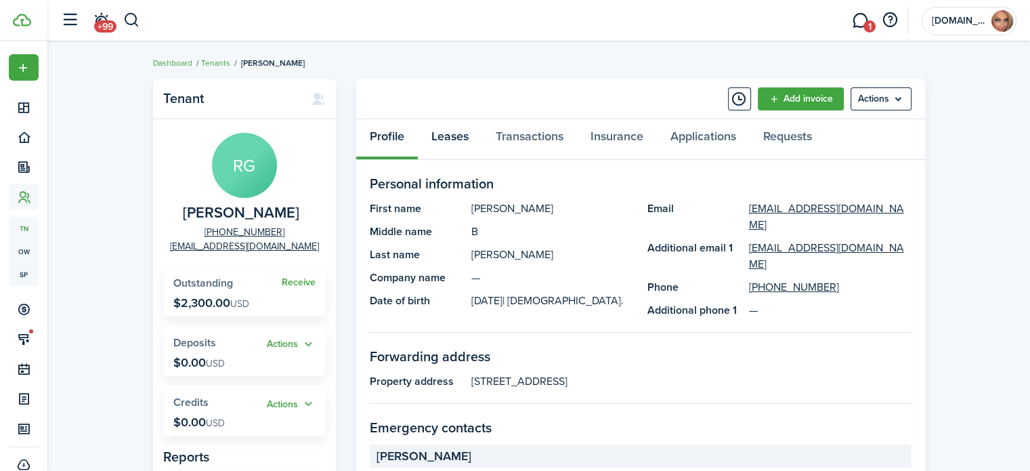
click at [440, 134] on link "Leases" at bounding box center [450, 139] width 64 height 41
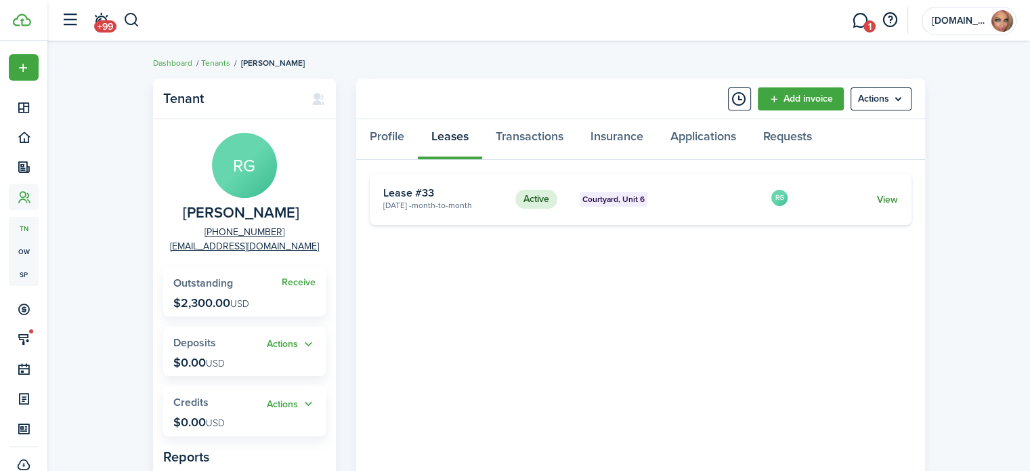
click at [889, 200] on link "View" at bounding box center [886, 199] width 21 height 14
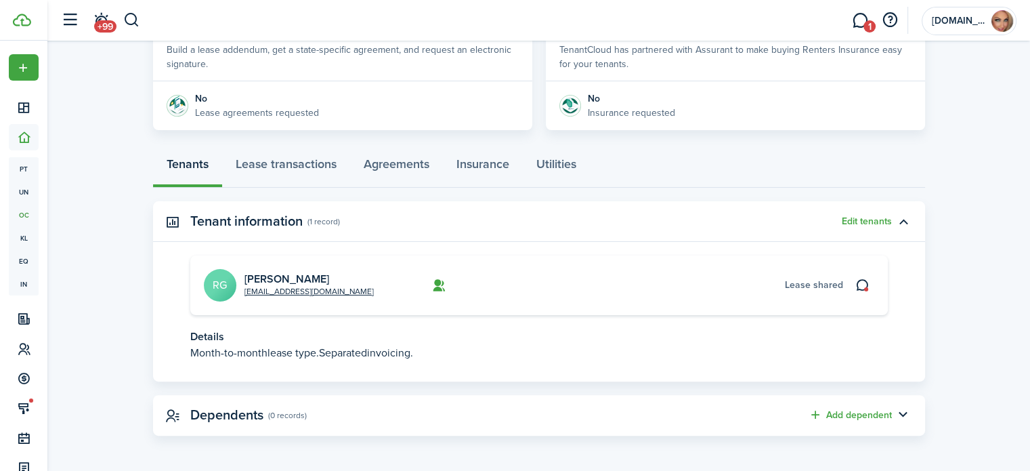
scroll to position [279, 0]
click at [396, 163] on link "Agreements" at bounding box center [396, 166] width 93 height 41
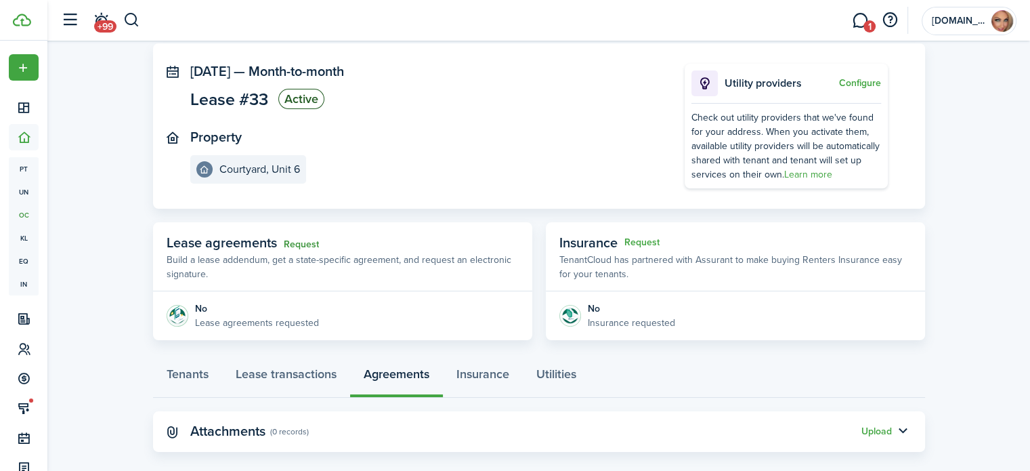
scroll to position [85, 0]
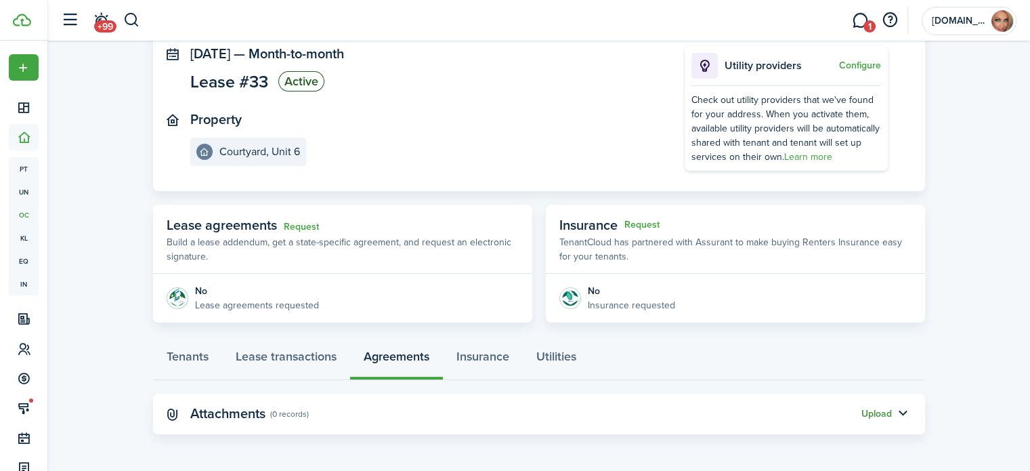
click at [876, 411] on button "Upload" at bounding box center [877, 413] width 30 height 11
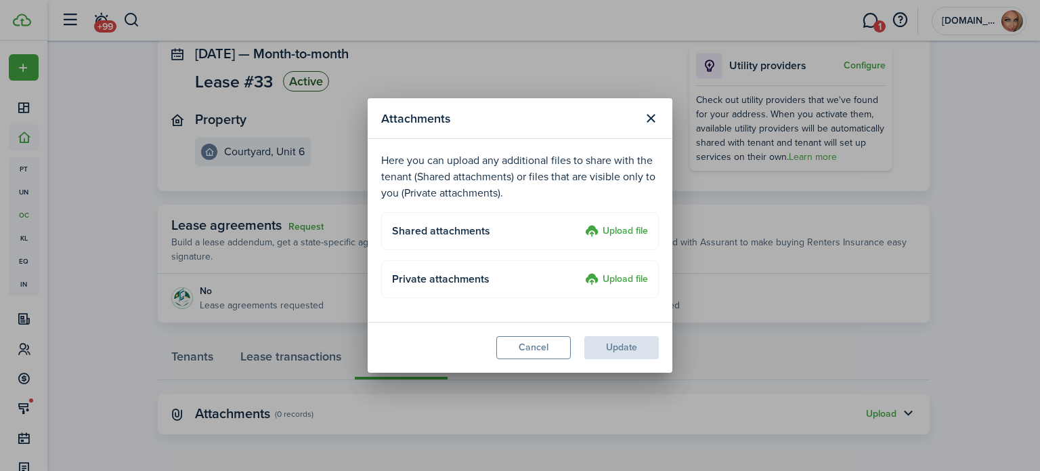
click at [618, 230] on label "Upload file" at bounding box center [616, 232] width 63 height 16
click at [580, 224] on input "Upload file" at bounding box center [580, 224] width 0 height 0
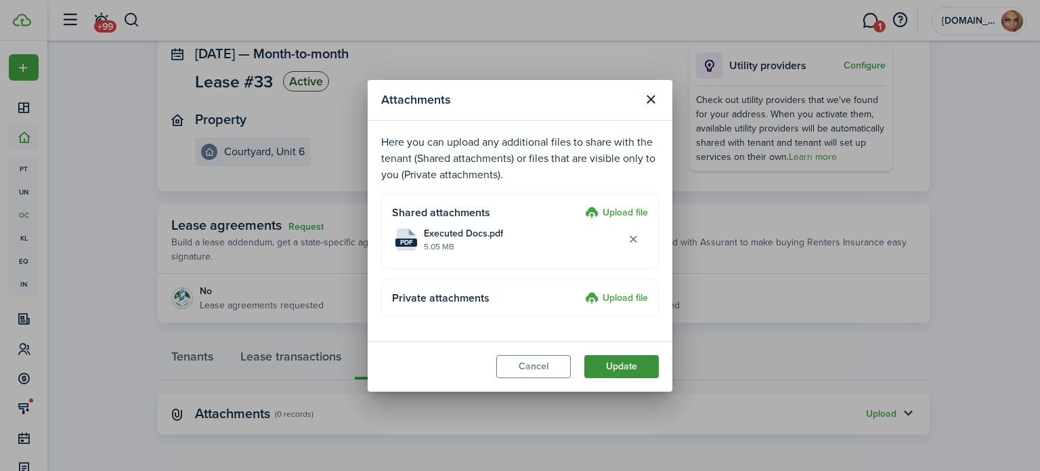
click at [630, 366] on button "Update" at bounding box center [622, 366] width 75 height 23
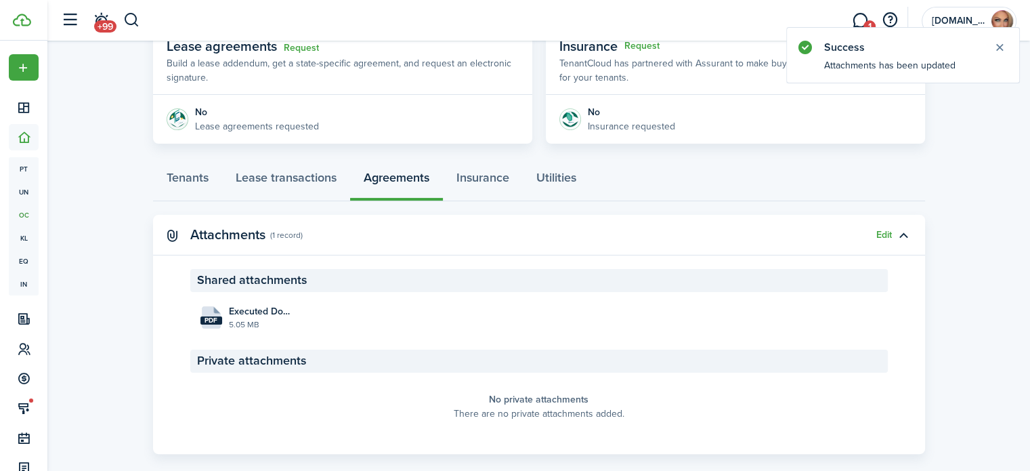
scroll to position [284, 0]
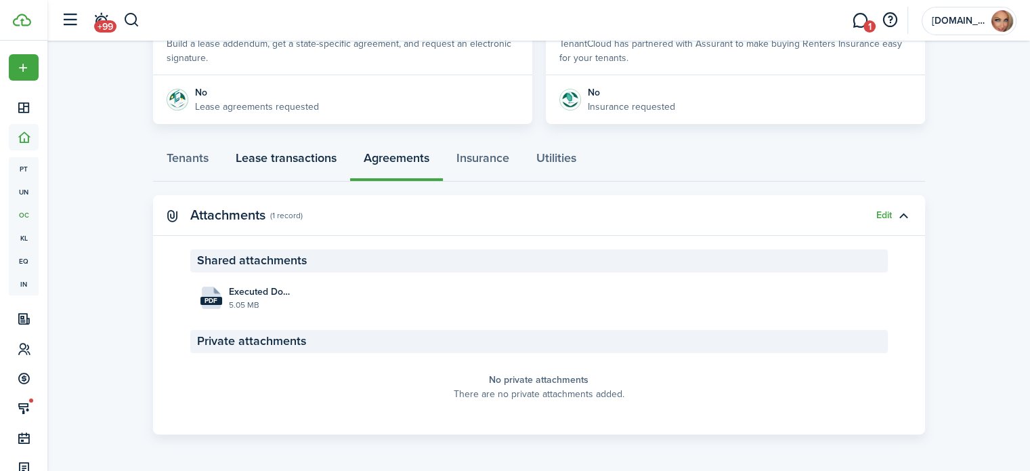
click at [302, 161] on link "Lease transactions" at bounding box center [286, 161] width 128 height 41
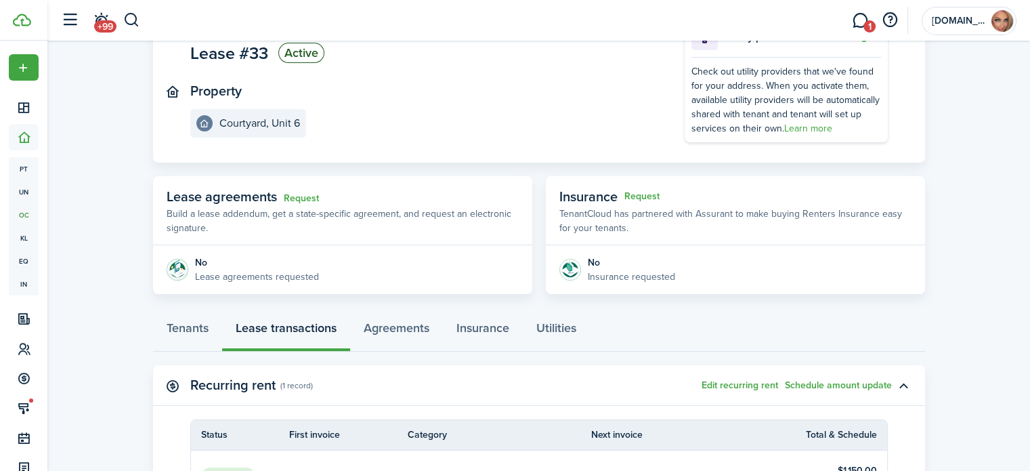
scroll to position [339, 0]
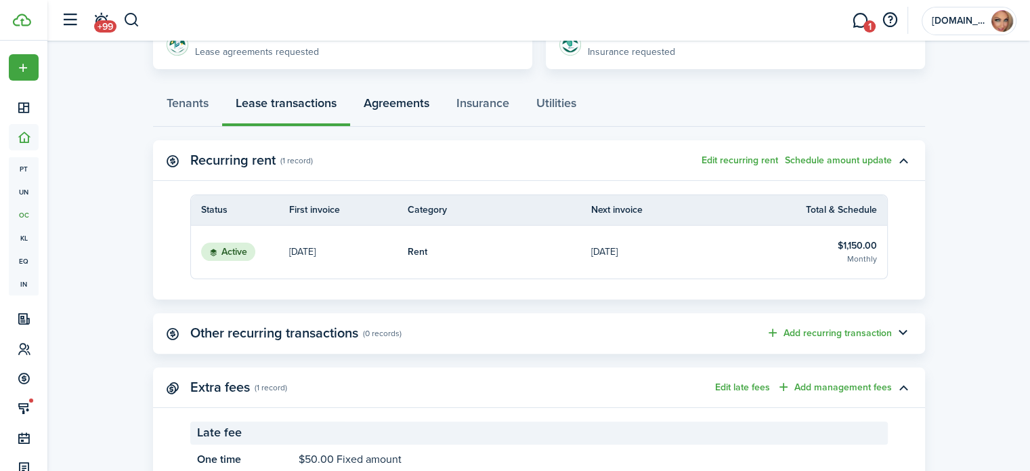
click at [397, 97] on link "Agreements" at bounding box center [396, 106] width 93 height 41
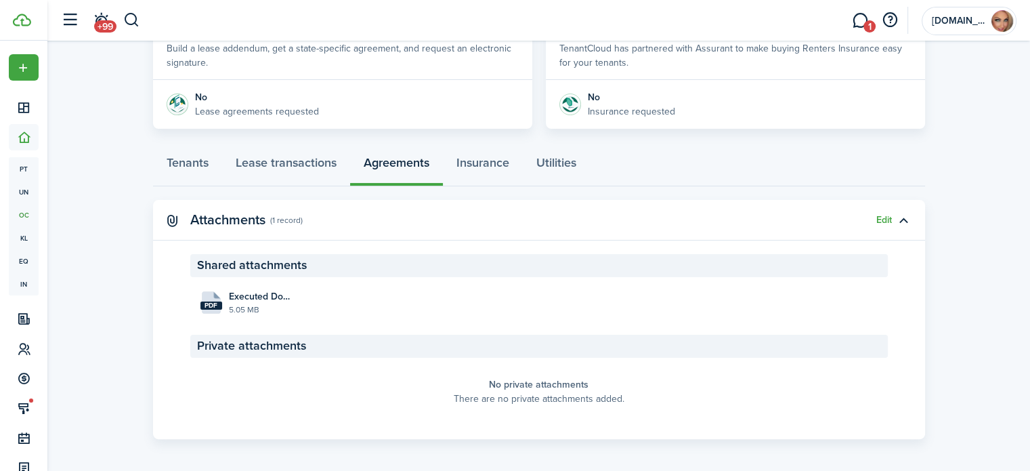
scroll to position [284, 0]
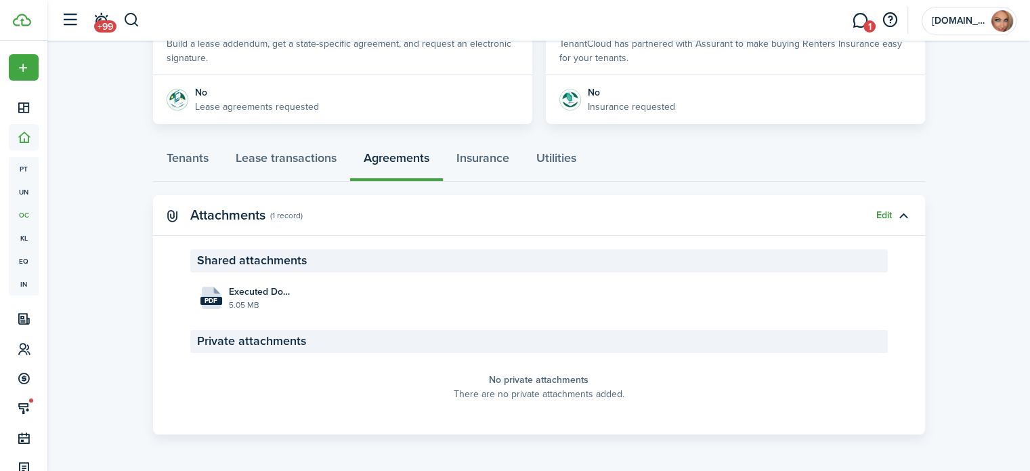
click at [885, 213] on button "Edit" at bounding box center [884, 215] width 16 height 11
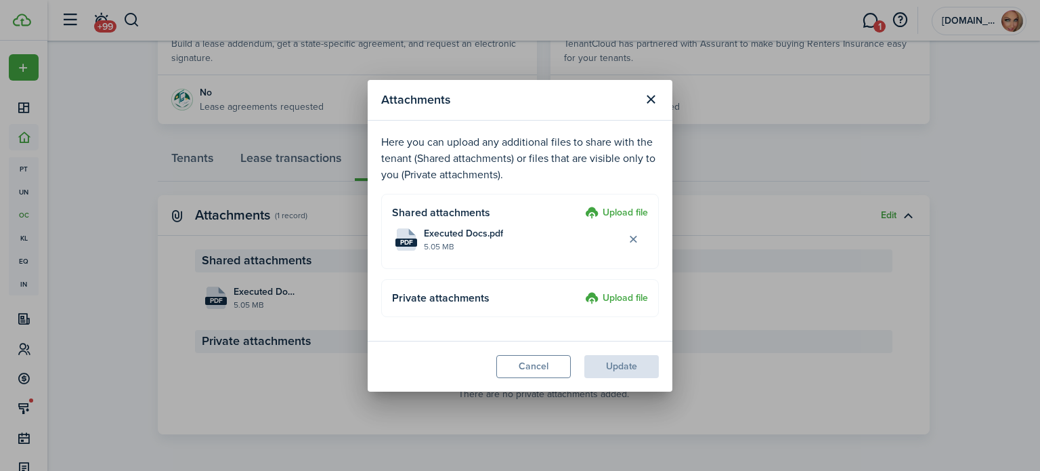
click at [626, 210] on label "Upload file" at bounding box center [616, 213] width 63 height 16
click at [580, 205] on input "Upload file" at bounding box center [580, 205] width 0 height 0
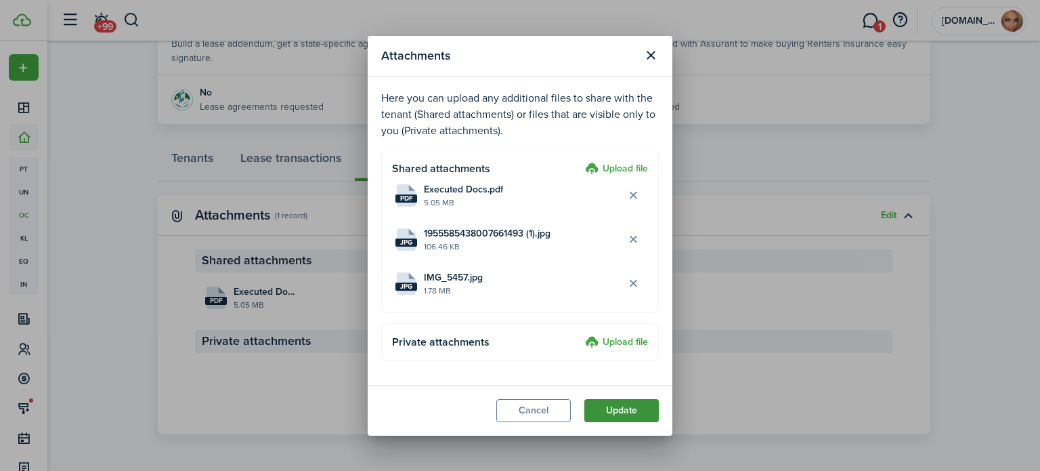
click at [629, 411] on button "Update" at bounding box center [622, 410] width 75 height 23
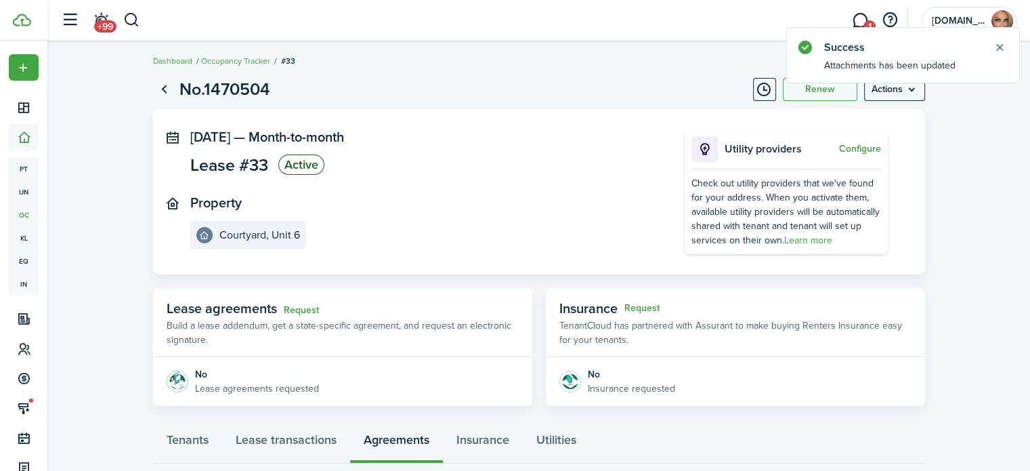
scroll to position [0, 0]
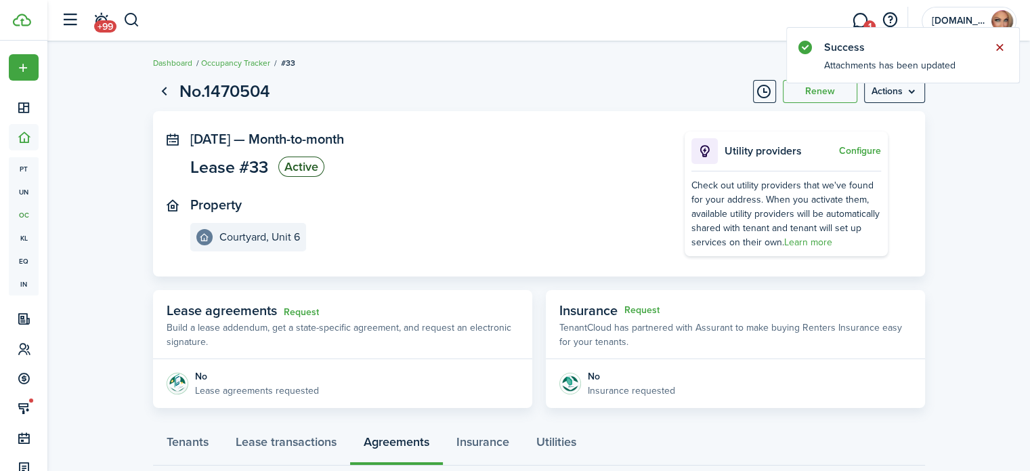
click at [1000, 45] on button "Close notify" at bounding box center [999, 47] width 19 height 19
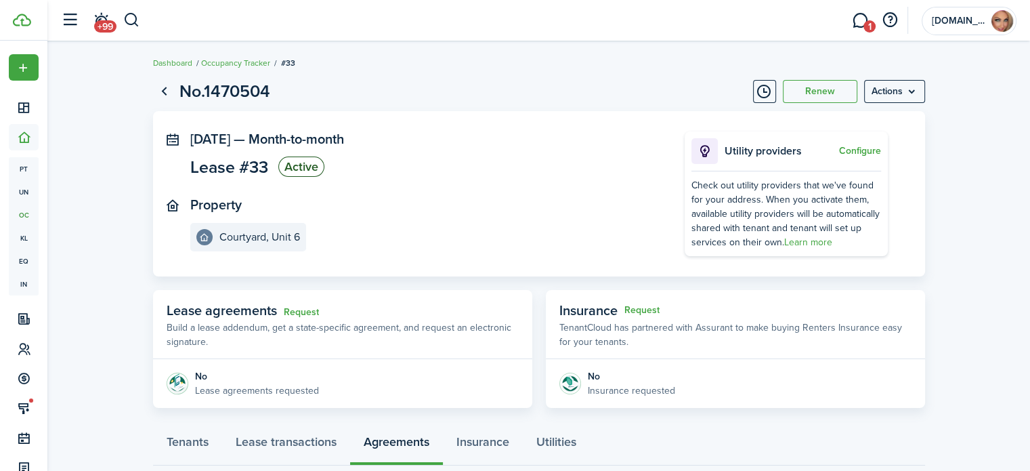
click at [374, 15] on header-wrapper "+99 1 [DOMAIN_NAME] Inc" at bounding box center [535, 20] width 962 height 41
